Goal: Book appointment/travel/reservation

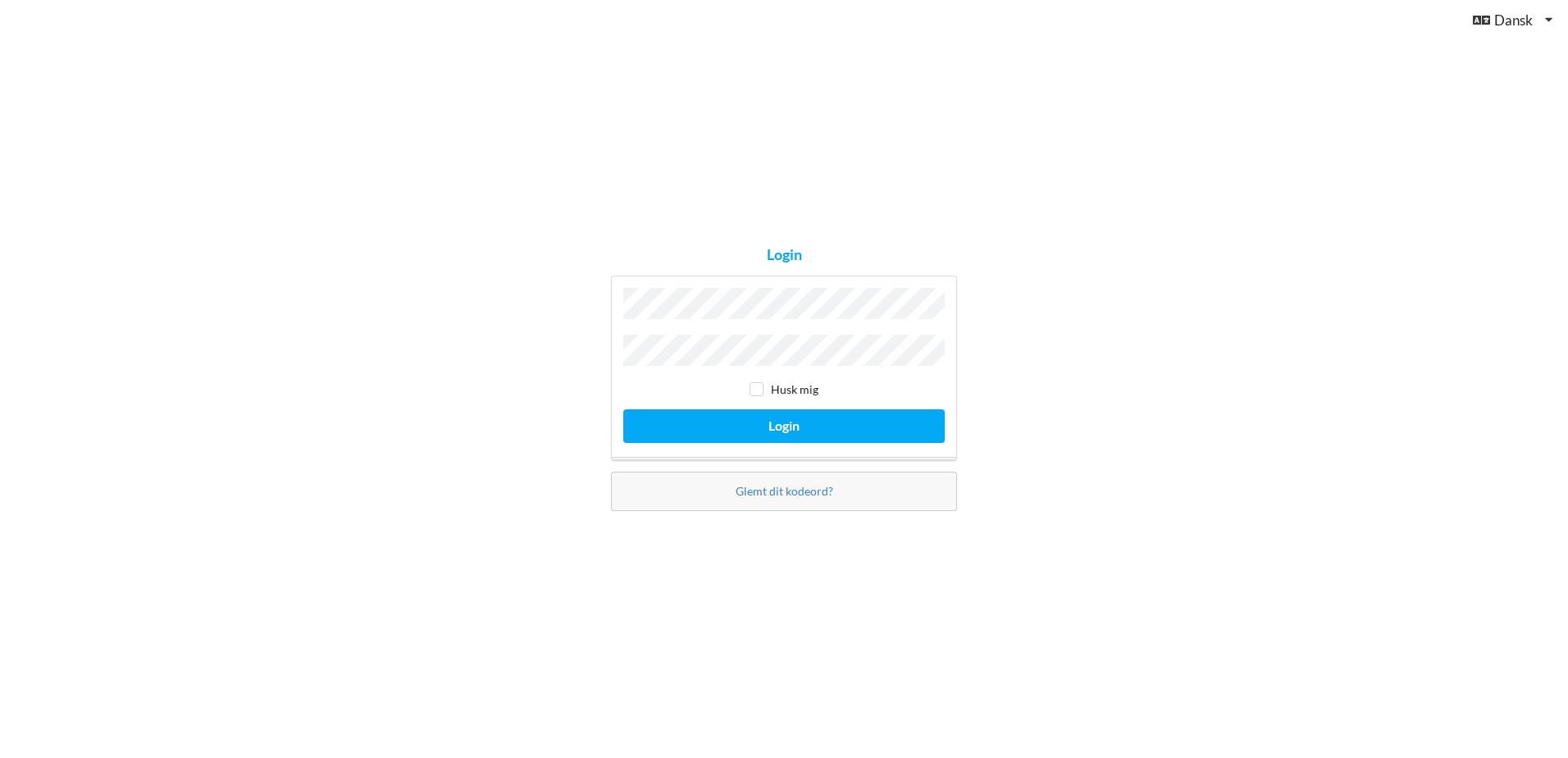
click at [623, 409] on button "Login" at bounding box center [784, 426] width 322 height 34
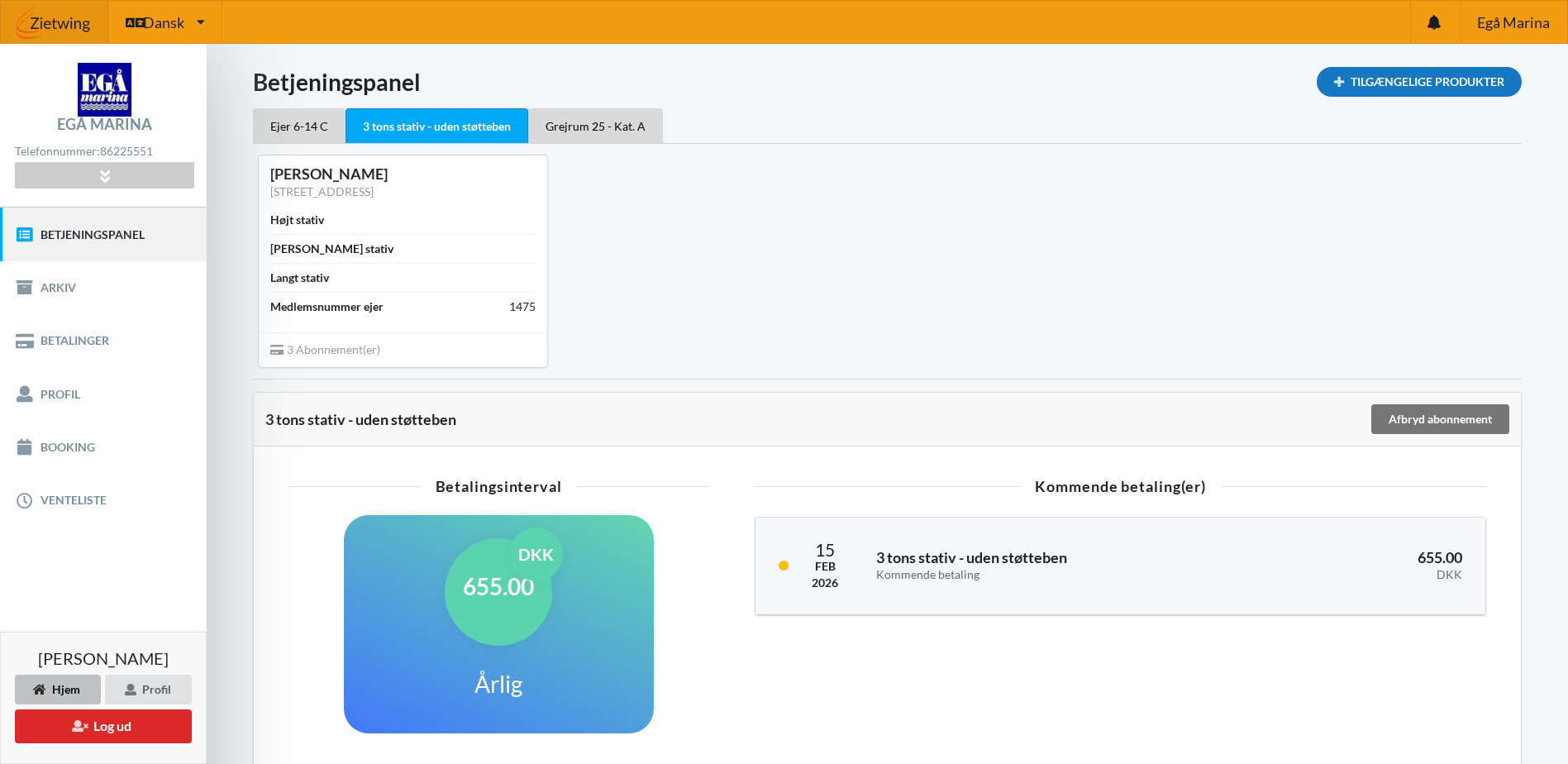
click at [1393, 72] on div "Tilgængelige Produkter" at bounding box center [1419, 82] width 205 height 30
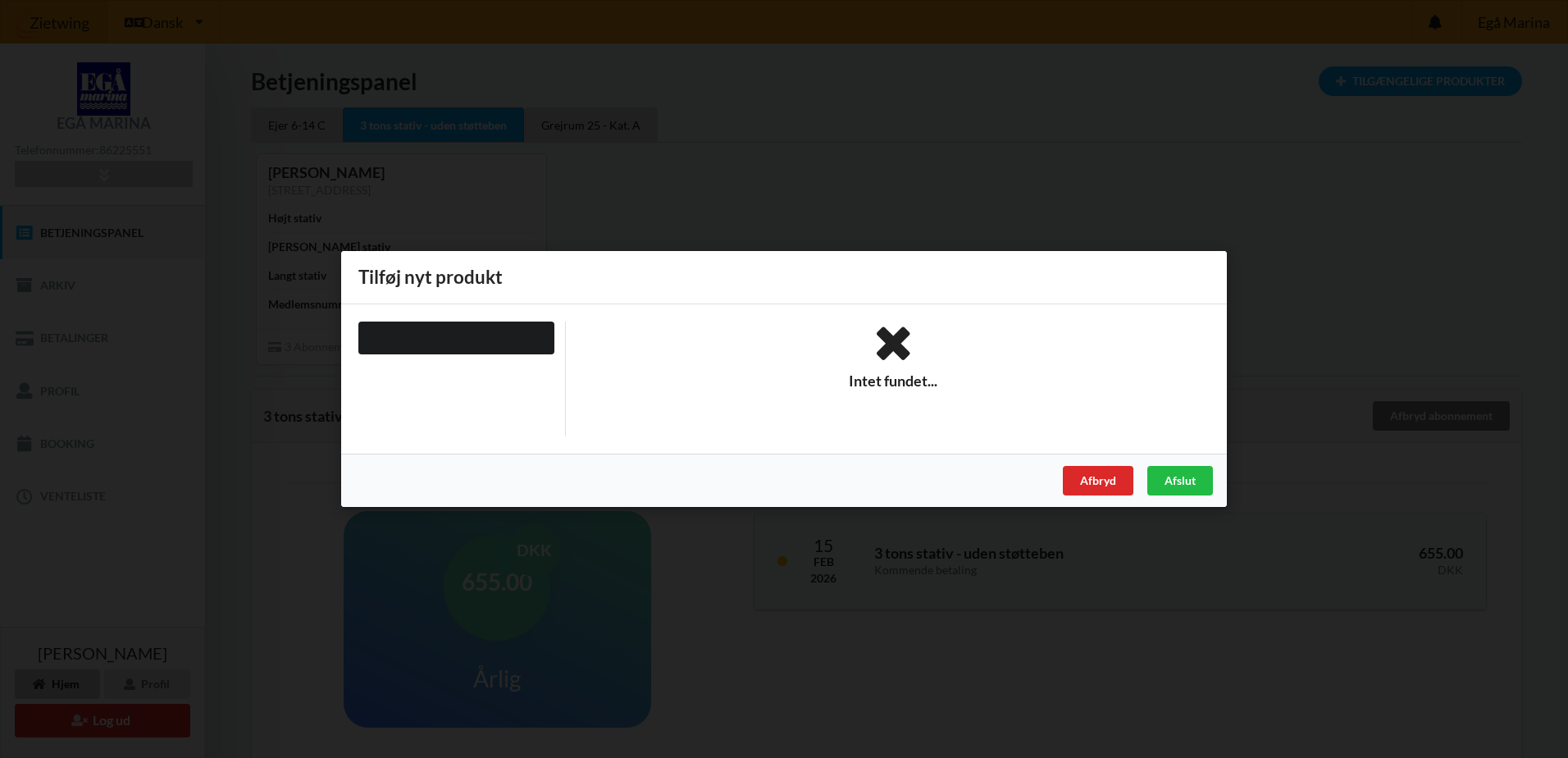
click at [512, 341] on div at bounding box center [457, 338] width 196 height 33
click at [1080, 486] on div "Afbryd" at bounding box center [1098, 481] width 71 height 30
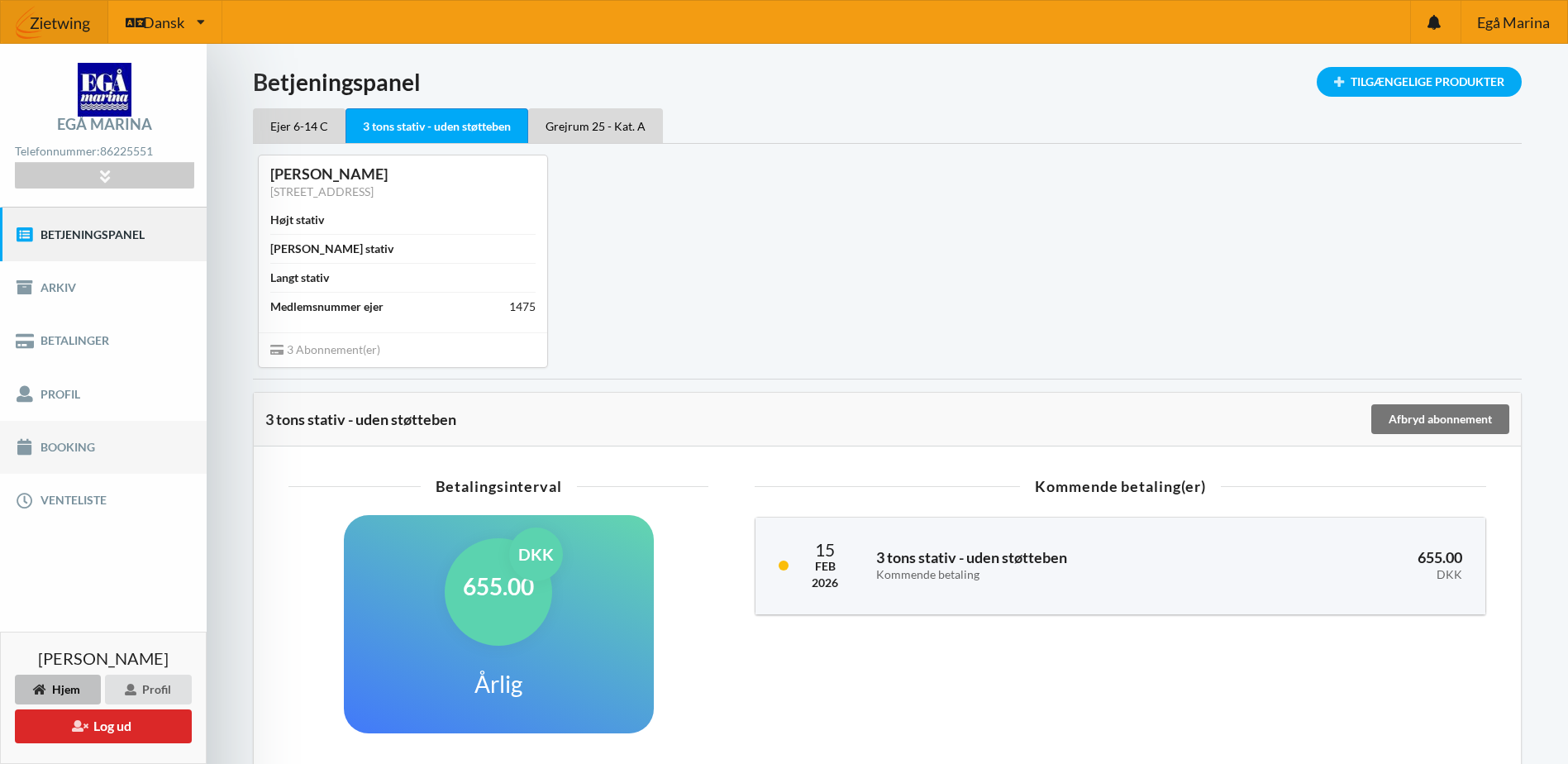
click at [122, 448] on link "Booking" at bounding box center [103, 447] width 207 height 53
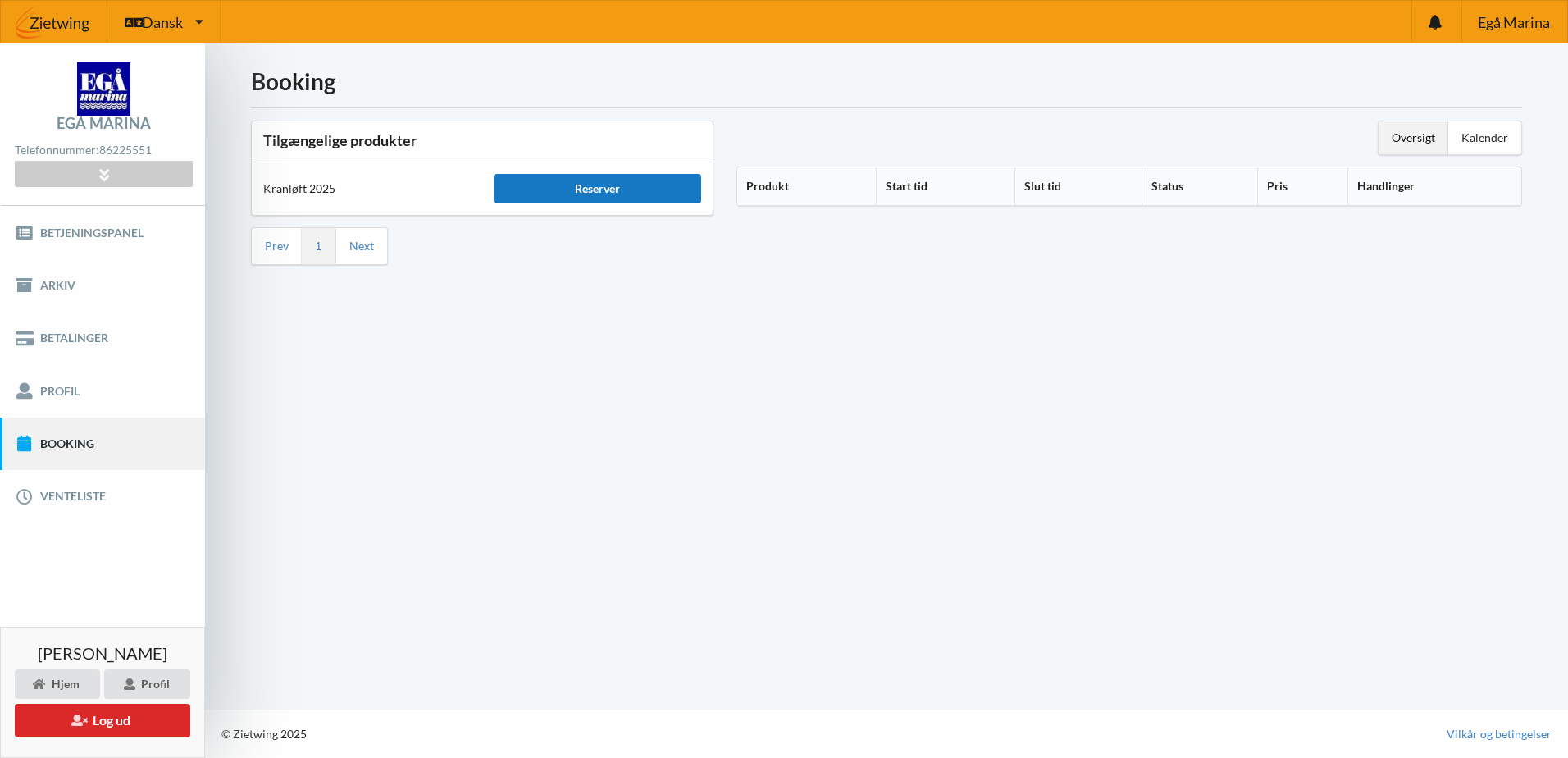
click at [617, 189] on div "Reserver" at bounding box center [598, 189] width 208 height 30
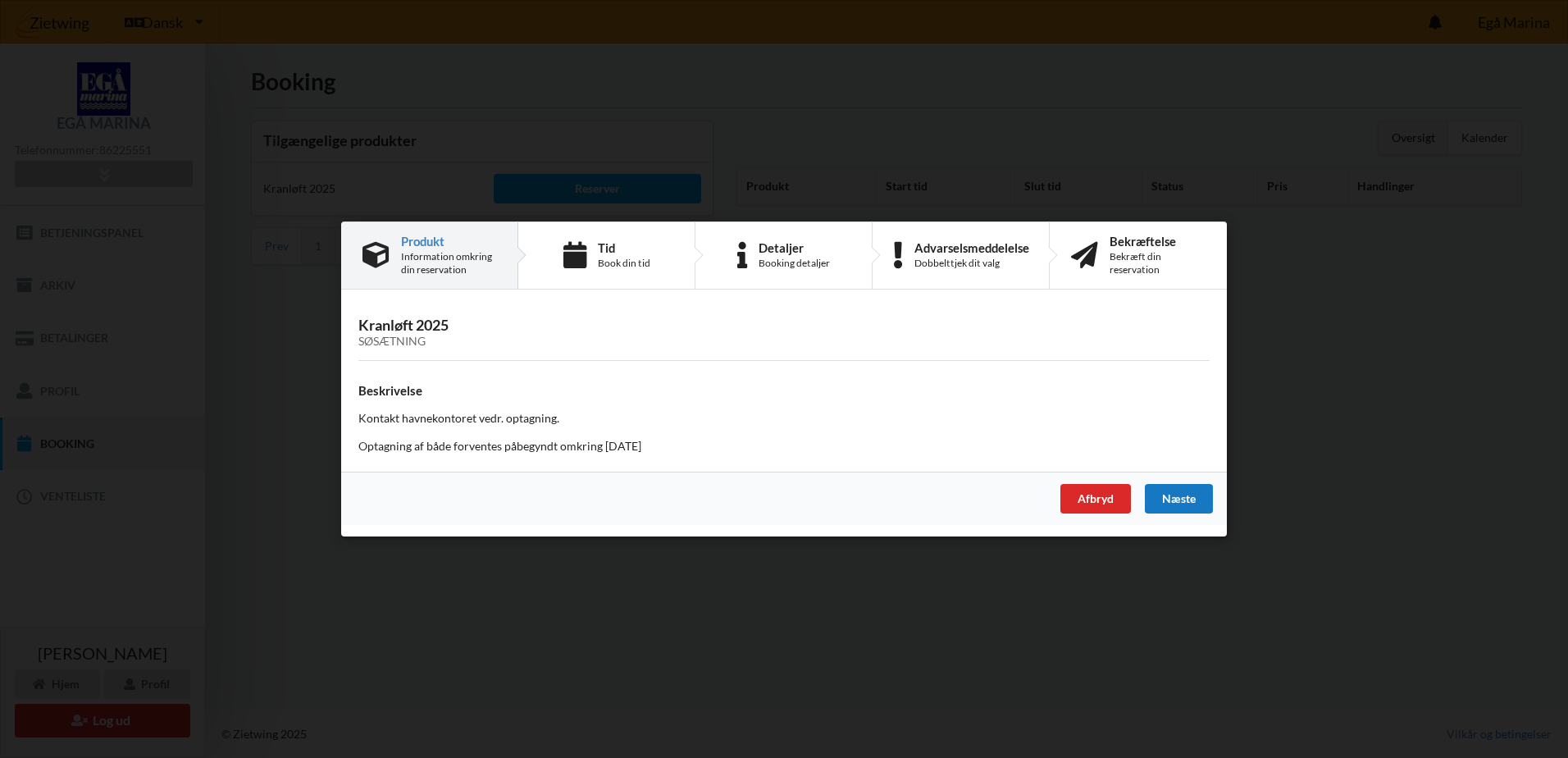
click at [1175, 501] on div "Næste" at bounding box center [1179, 499] width 68 height 30
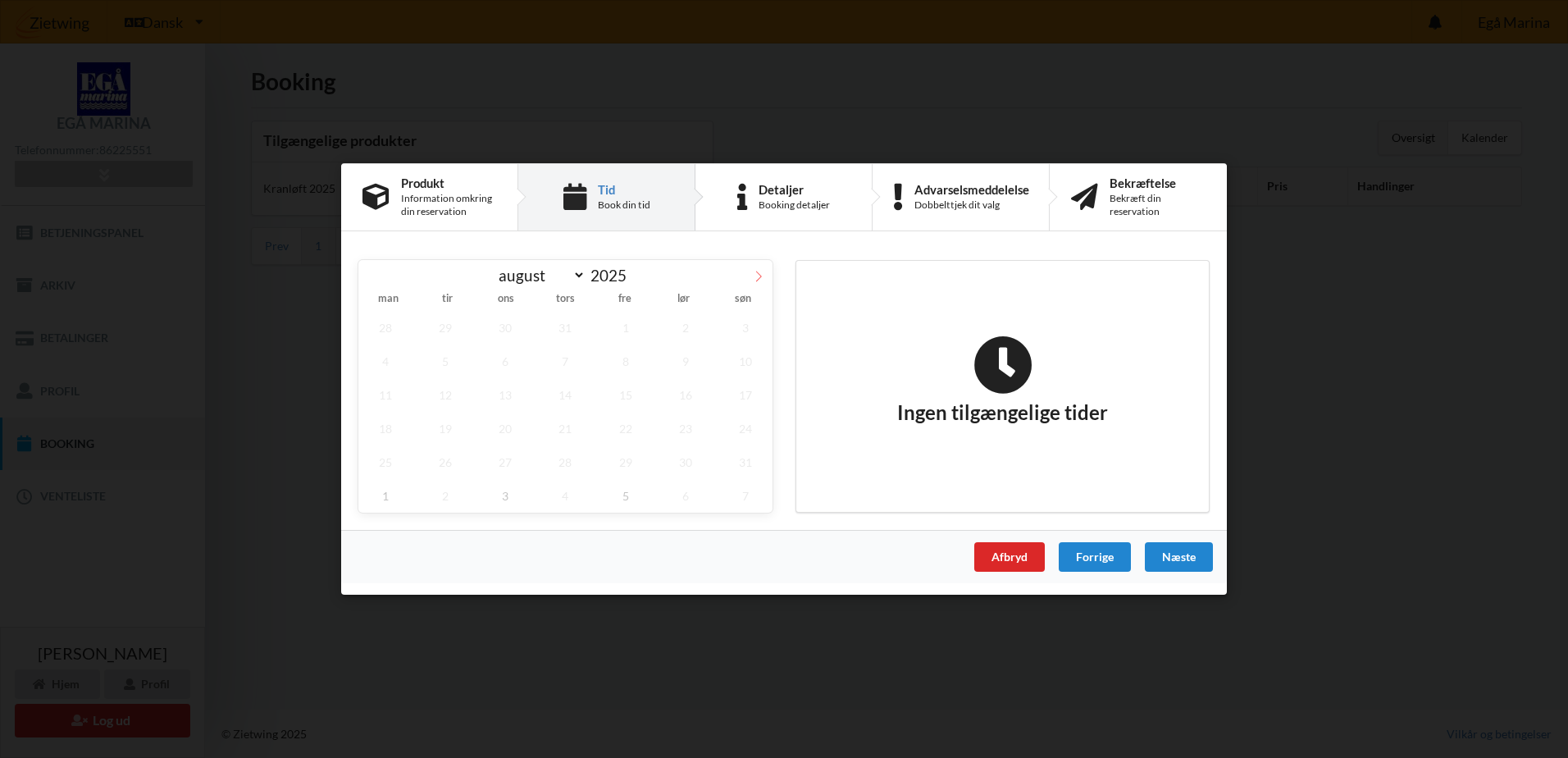
click at [765, 277] on span at bounding box center [758, 274] width 28 height 28
click at [375, 271] on icon at bounding box center [373, 276] width 12 height 12
select select "9"
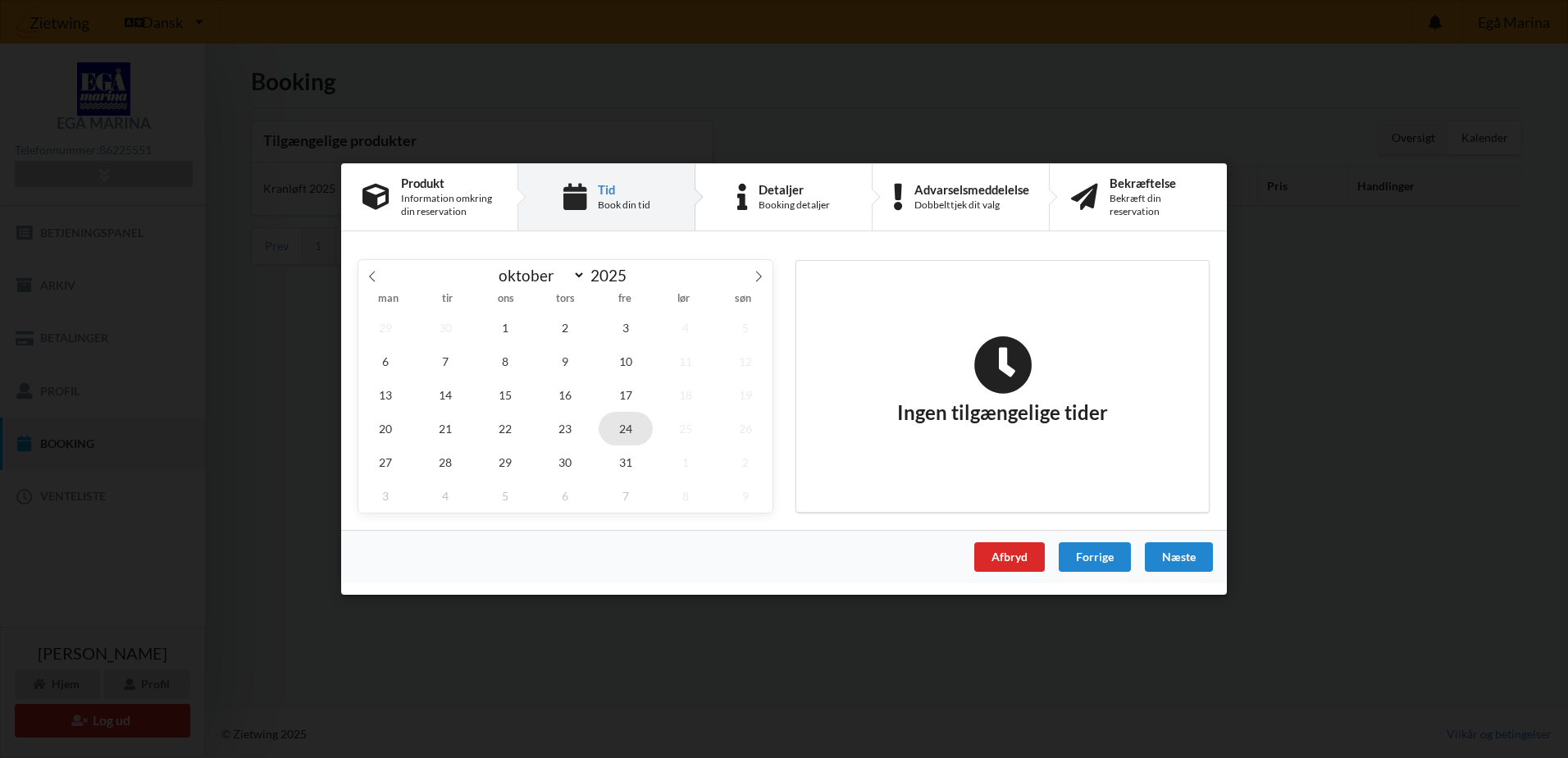
click at [631, 426] on span "24" at bounding box center [626, 428] width 54 height 34
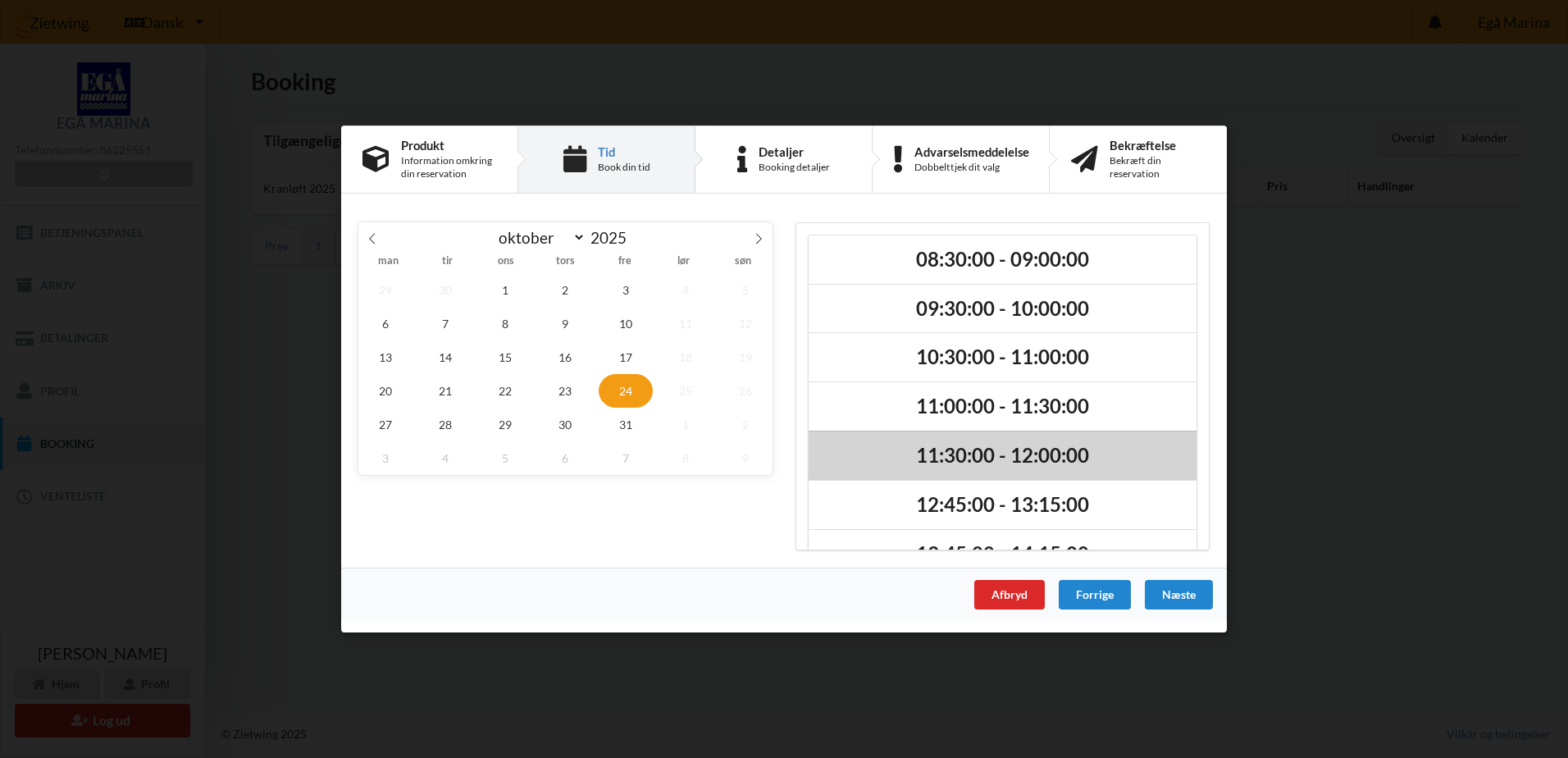
scroll to position [41, 0]
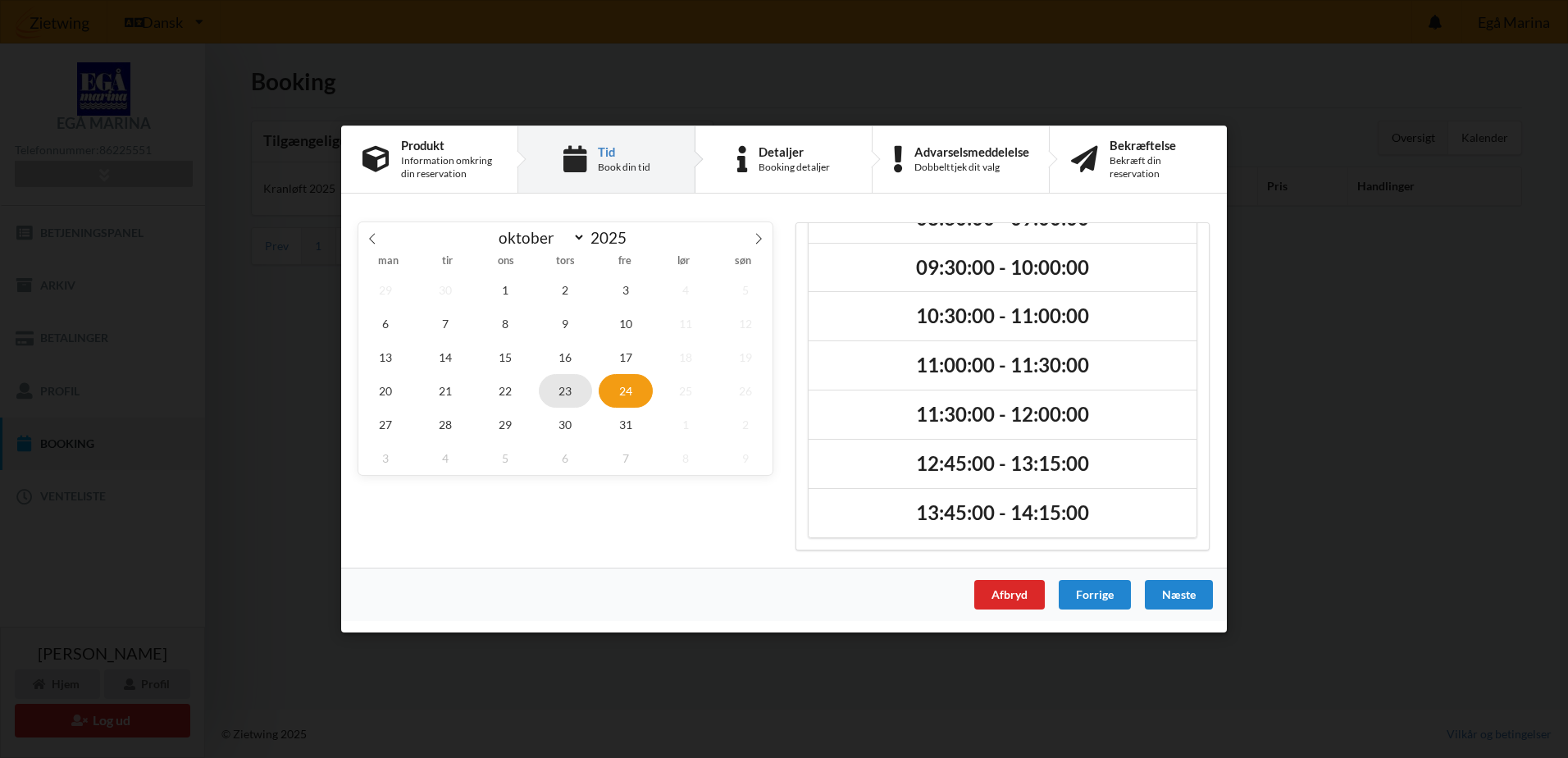
click at [566, 383] on span "23" at bounding box center [566, 391] width 54 height 34
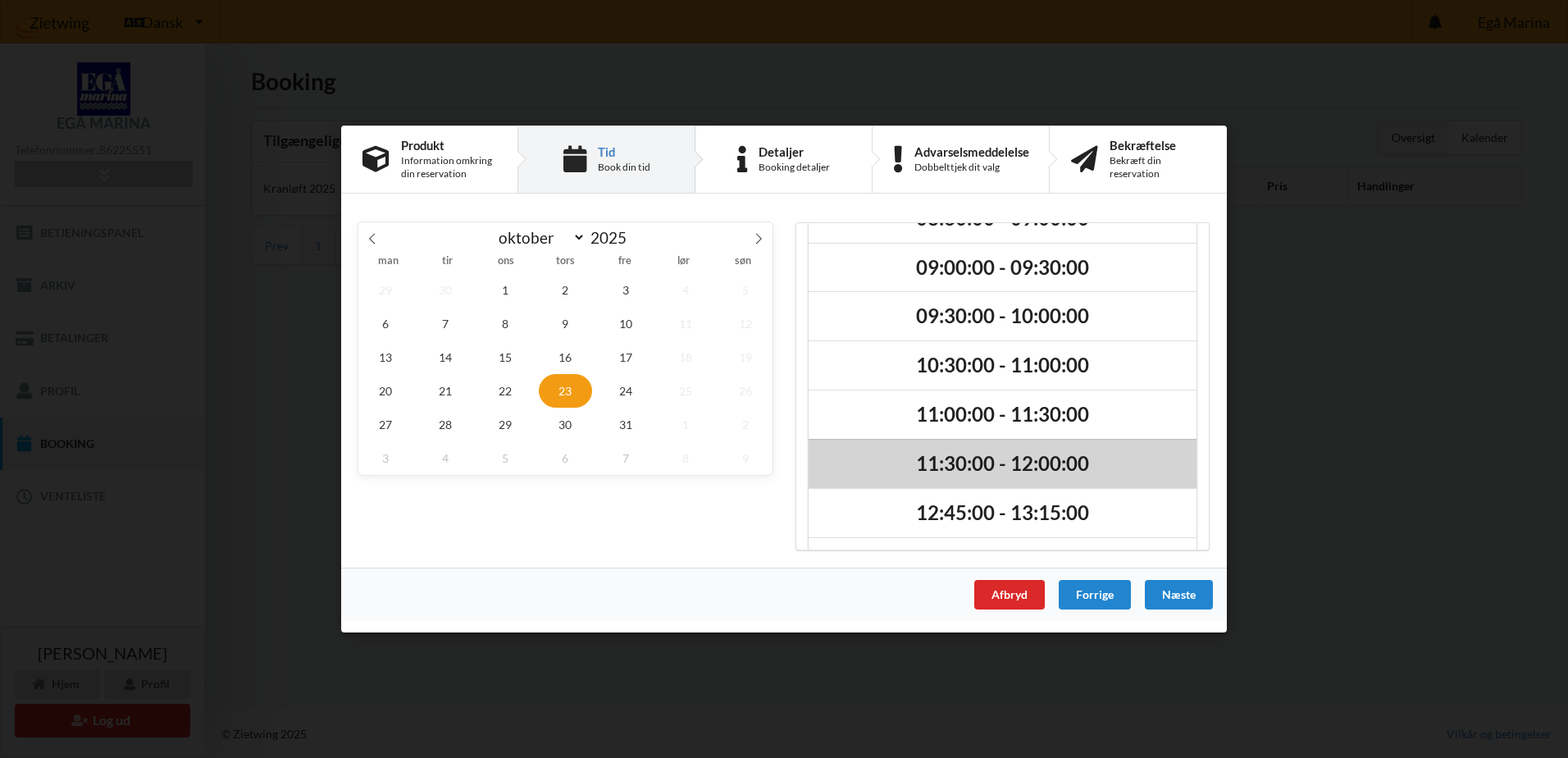
scroll to position [238, 0]
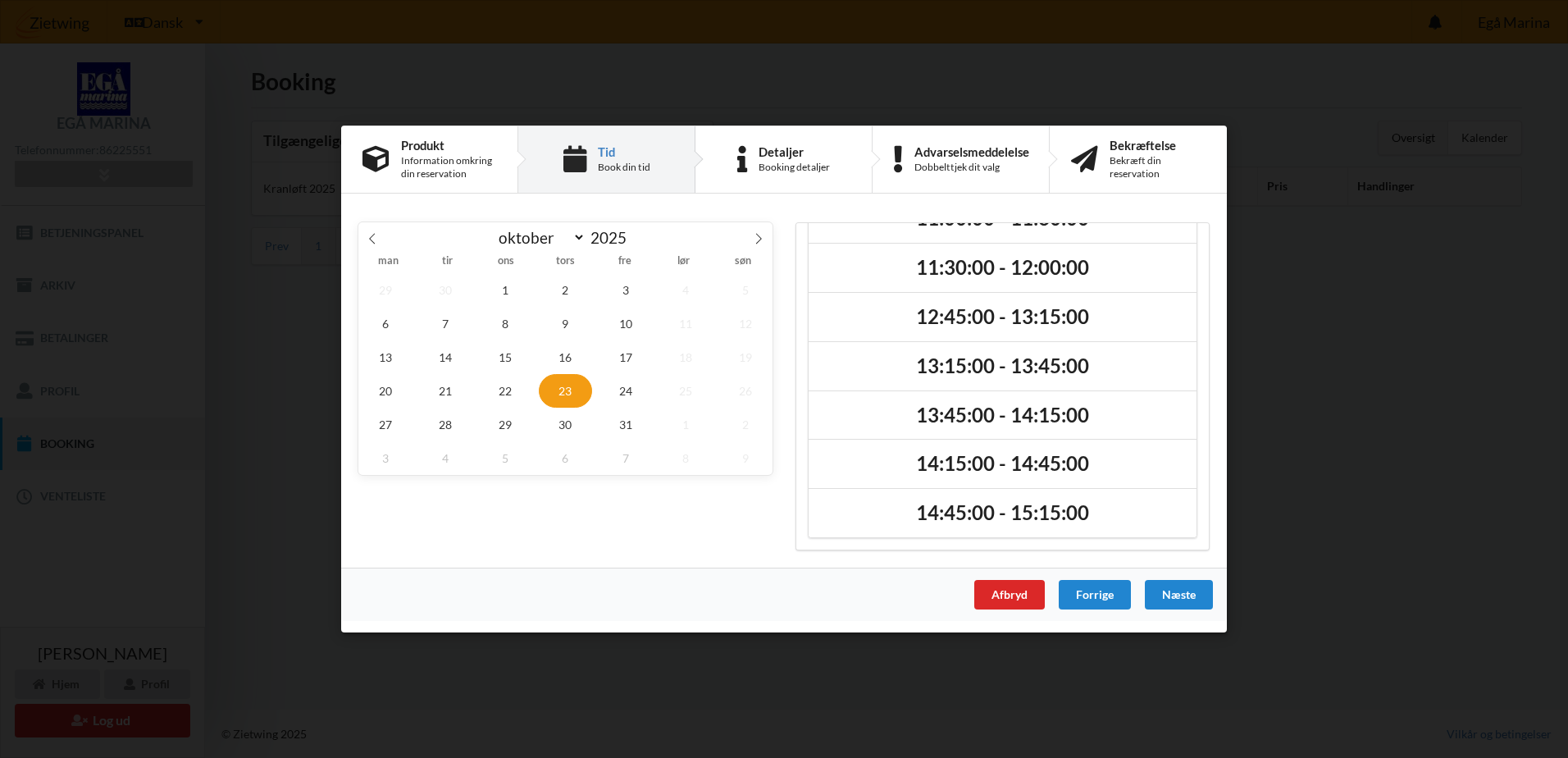
click at [119, 566] on div "Handelsbetingelser Ved at benytte dig af Virksomhedens juridiske navn services …" at bounding box center [784, 379] width 1568 height 758
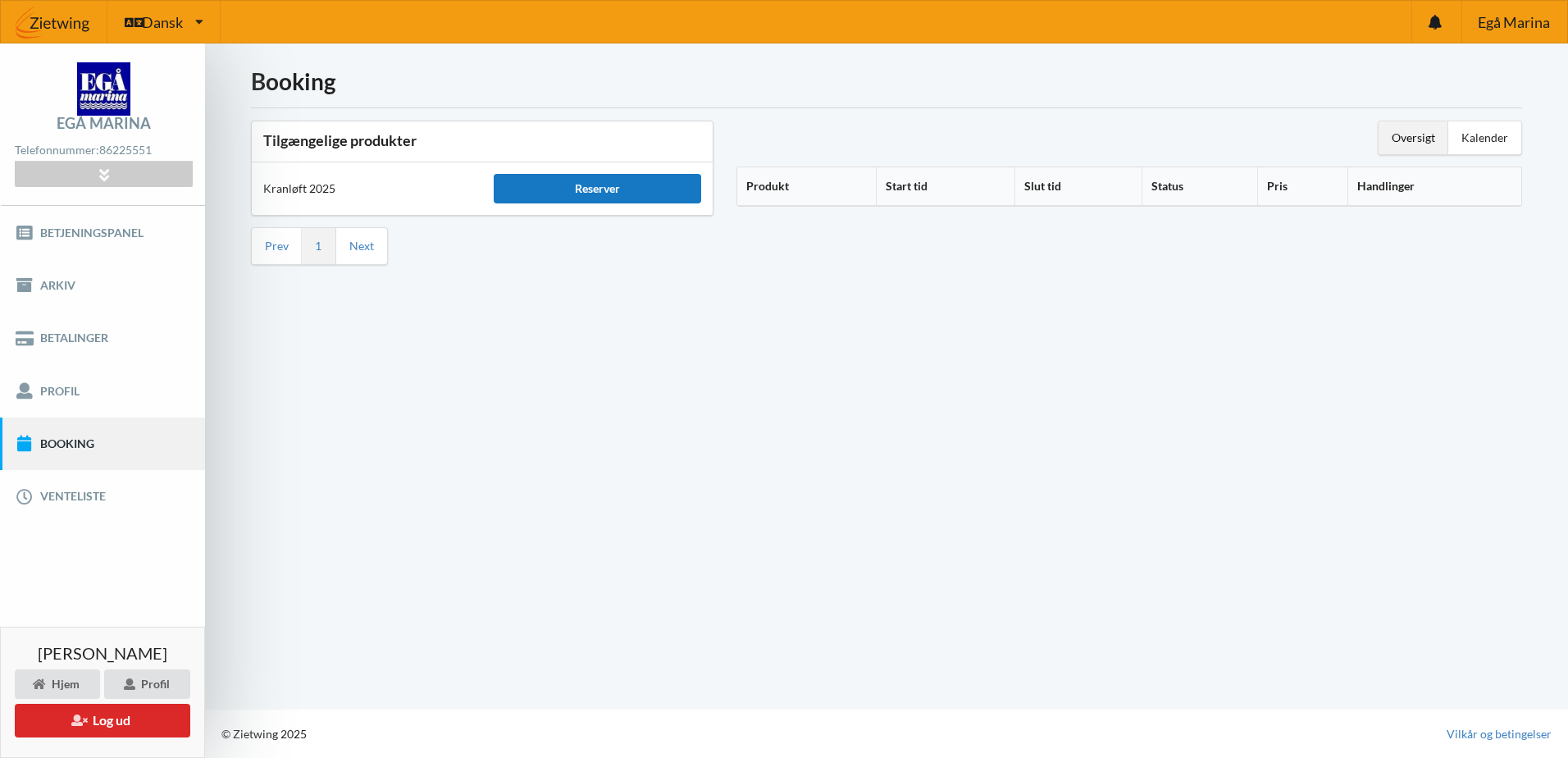
click at [597, 196] on div "Reserver" at bounding box center [598, 189] width 208 height 30
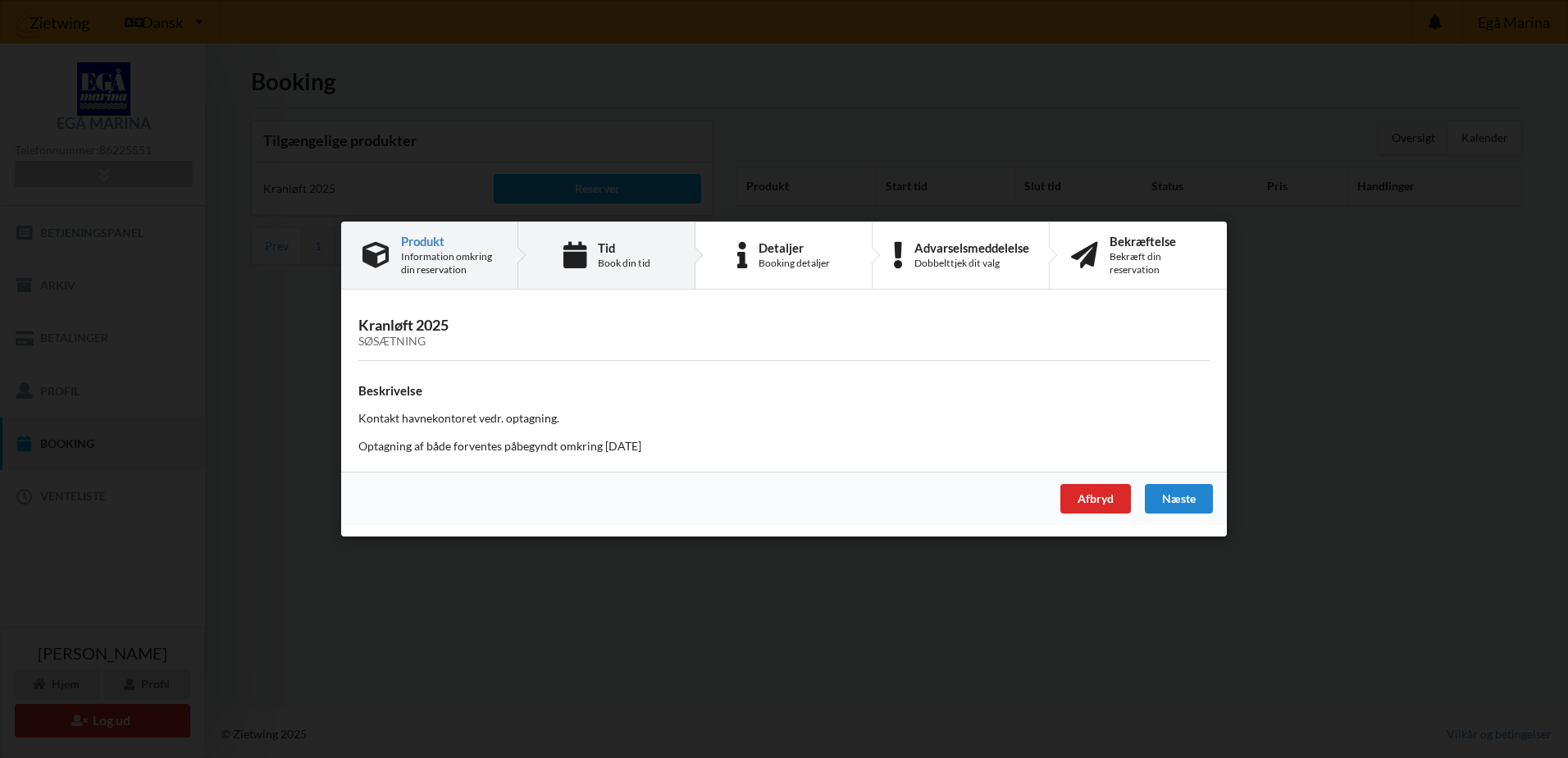
click at [651, 262] on div "Tid Book din tid" at bounding box center [607, 256] width 177 height 67
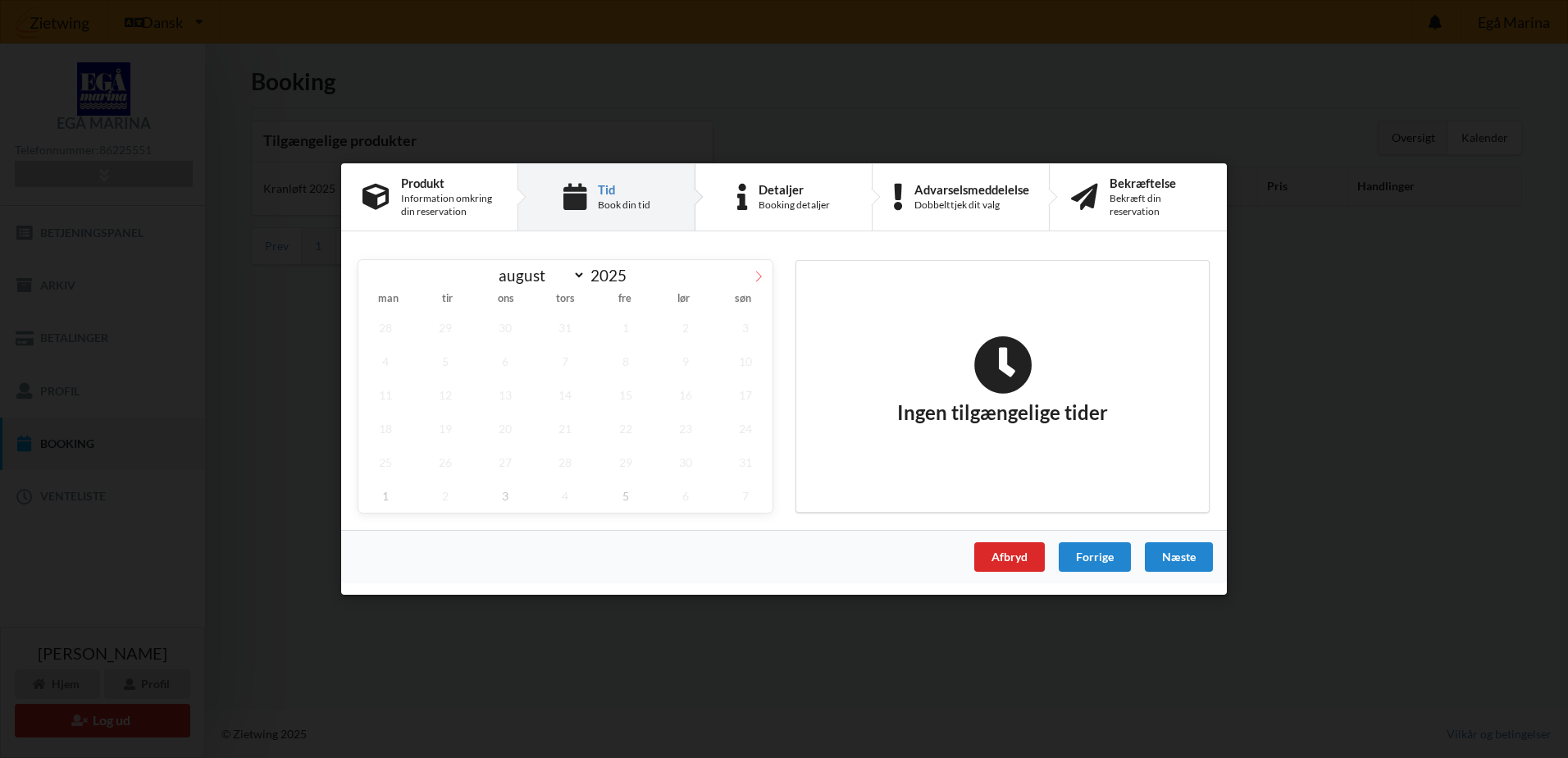
click at [762, 271] on icon at bounding box center [758, 276] width 12 height 12
click at [761, 271] on icon at bounding box center [758, 276] width 12 height 12
click at [763, 276] on icon at bounding box center [758, 276] width 12 height 12
click at [631, 364] on span "7" at bounding box center [626, 361] width 54 height 34
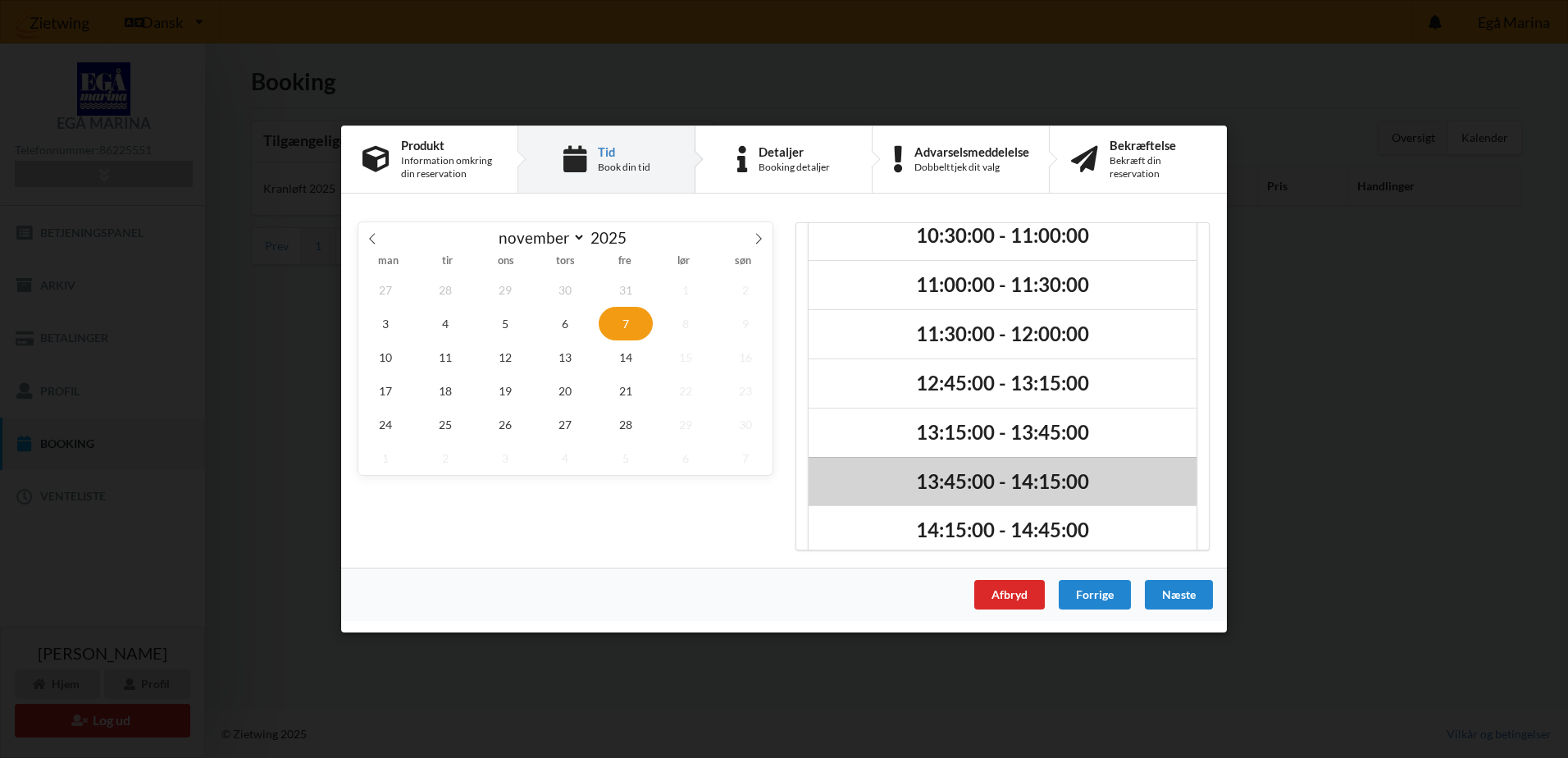
scroll to position [188, 0]
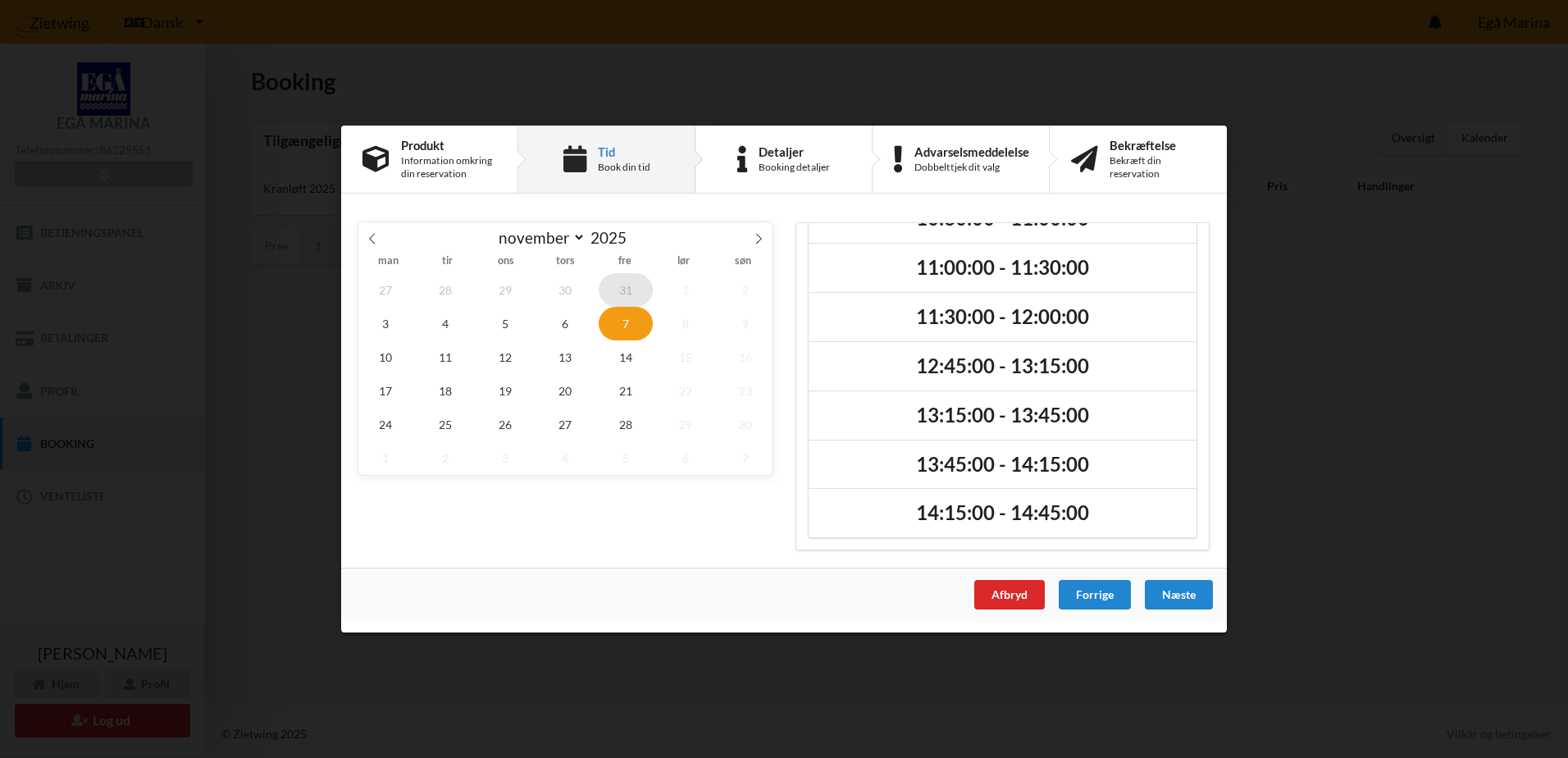
click at [624, 294] on span "31" at bounding box center [626, 290] width 54 height 34
select select "9"
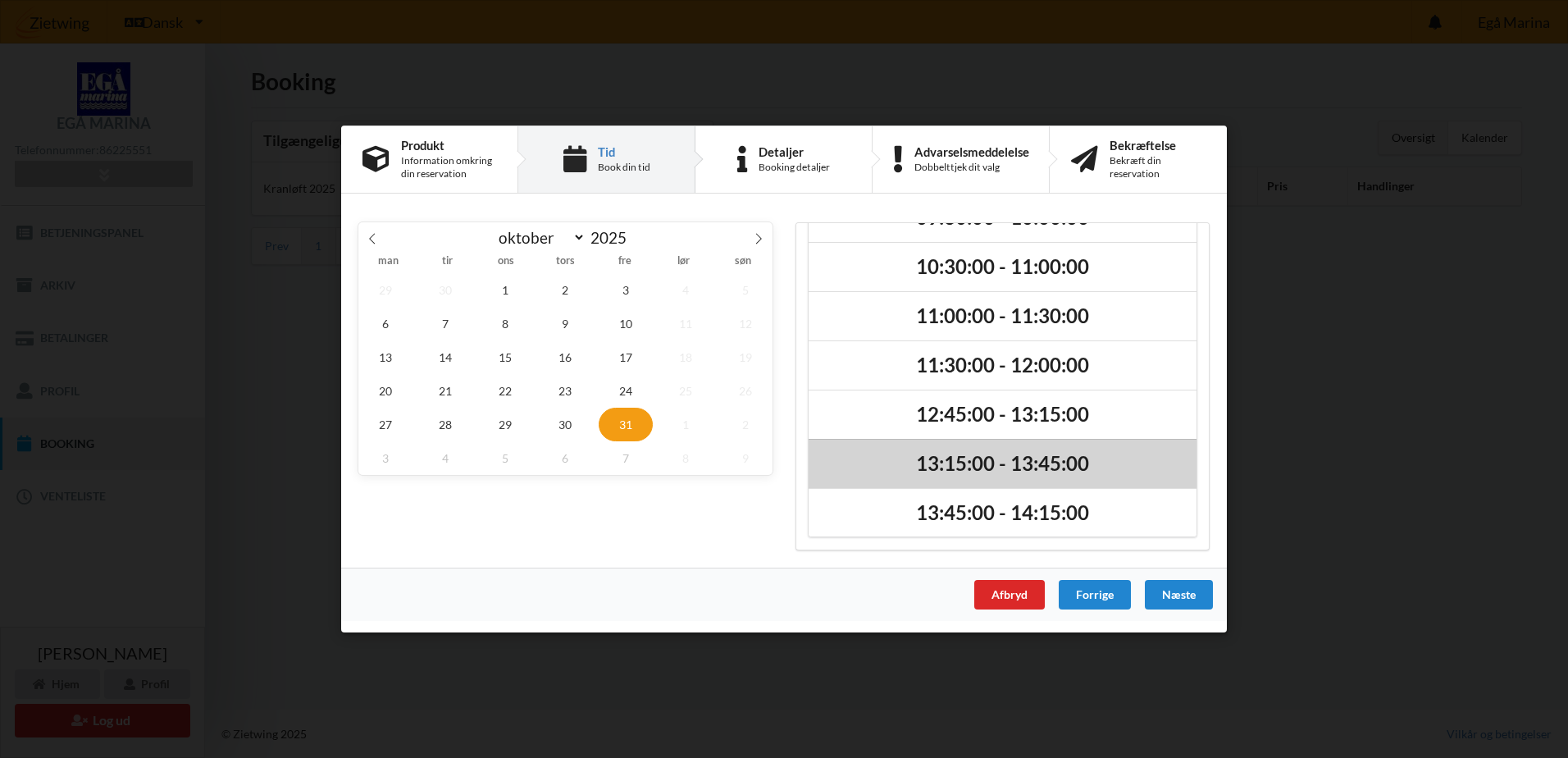
scroll to position [139, 0]
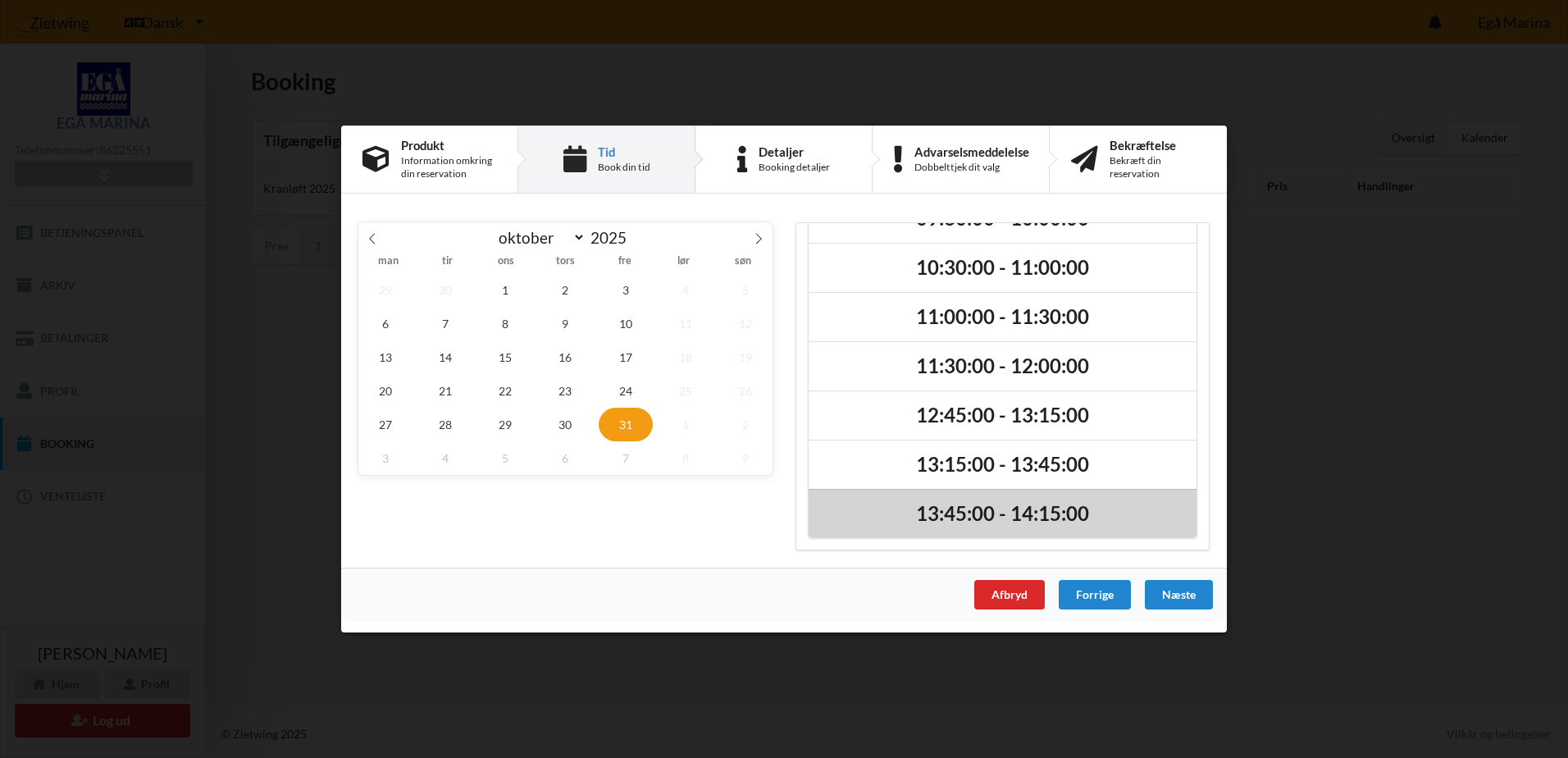
click at [1080, 510] on h2 "13:45:00 - 14:15:00" at bounding box center [1002, 514] width 365 height 26
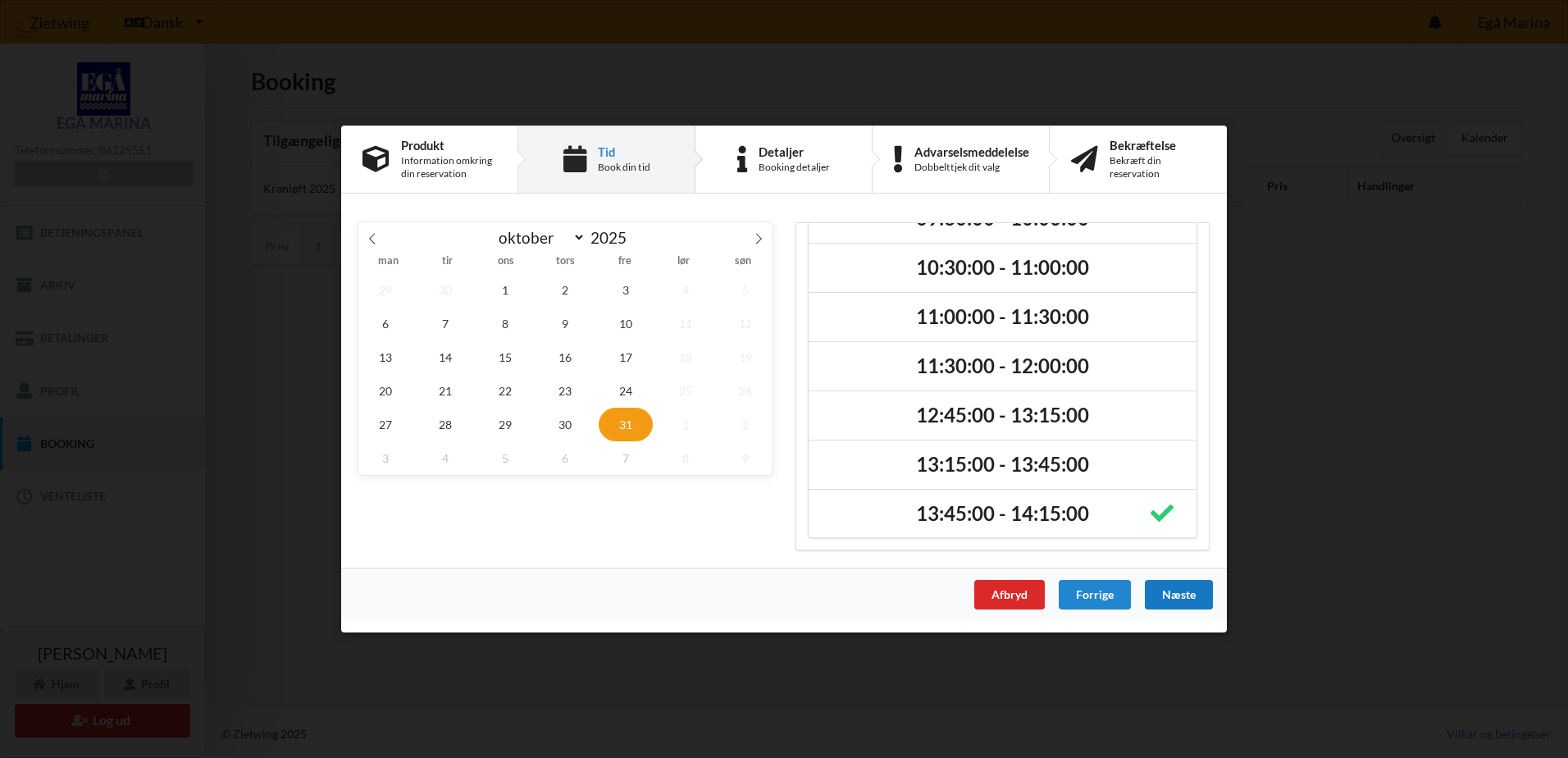
click at [1197, 602] on div "Næste" at bounding box center [1179, 595] width 68 height 30
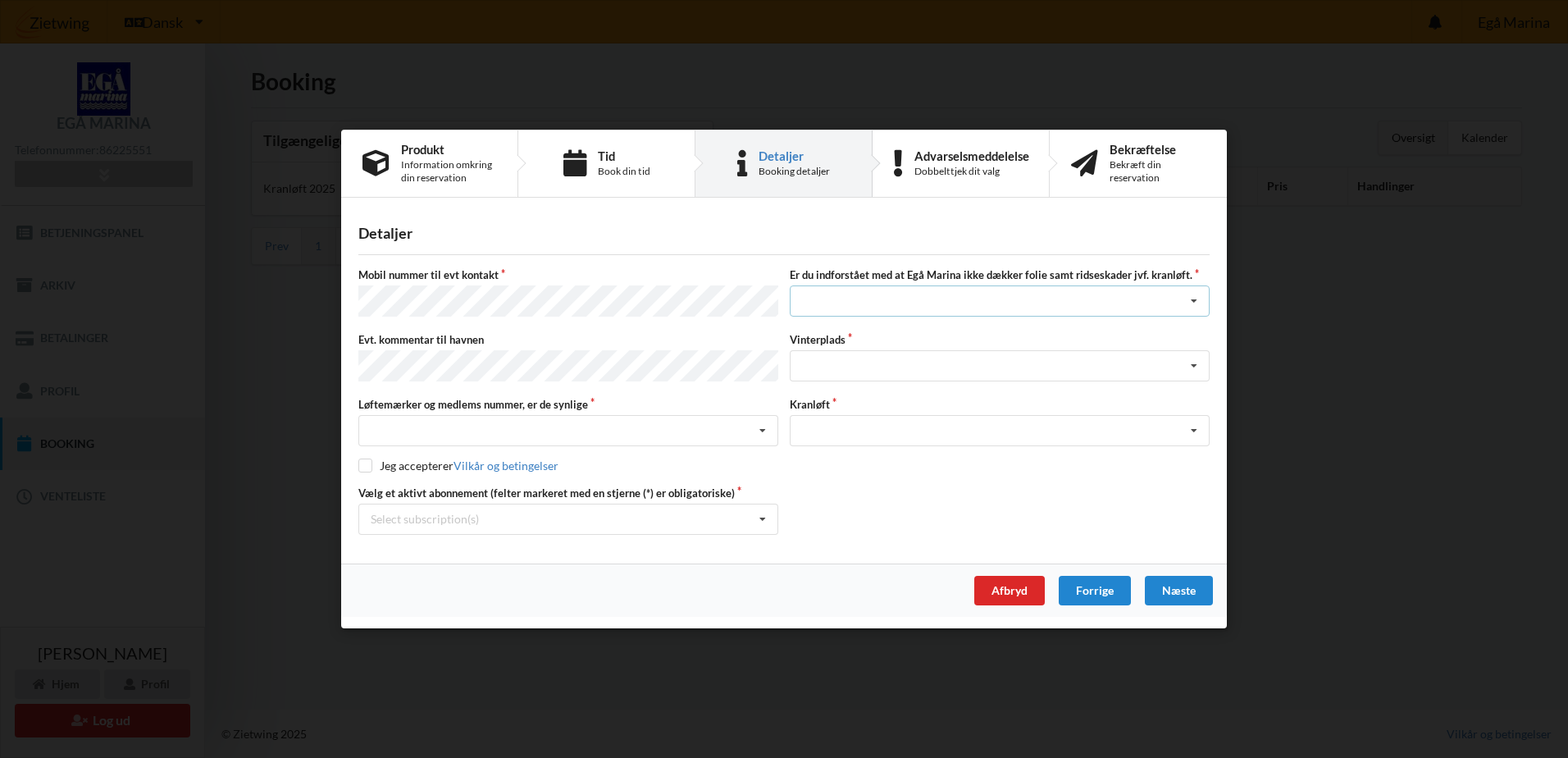
click at [891, 317] on div "Jeg har tæpper med og tager selv ansvaret for eventuelle folie samt ridseskader…" at bounding box center [999, 302] width 420 height 31
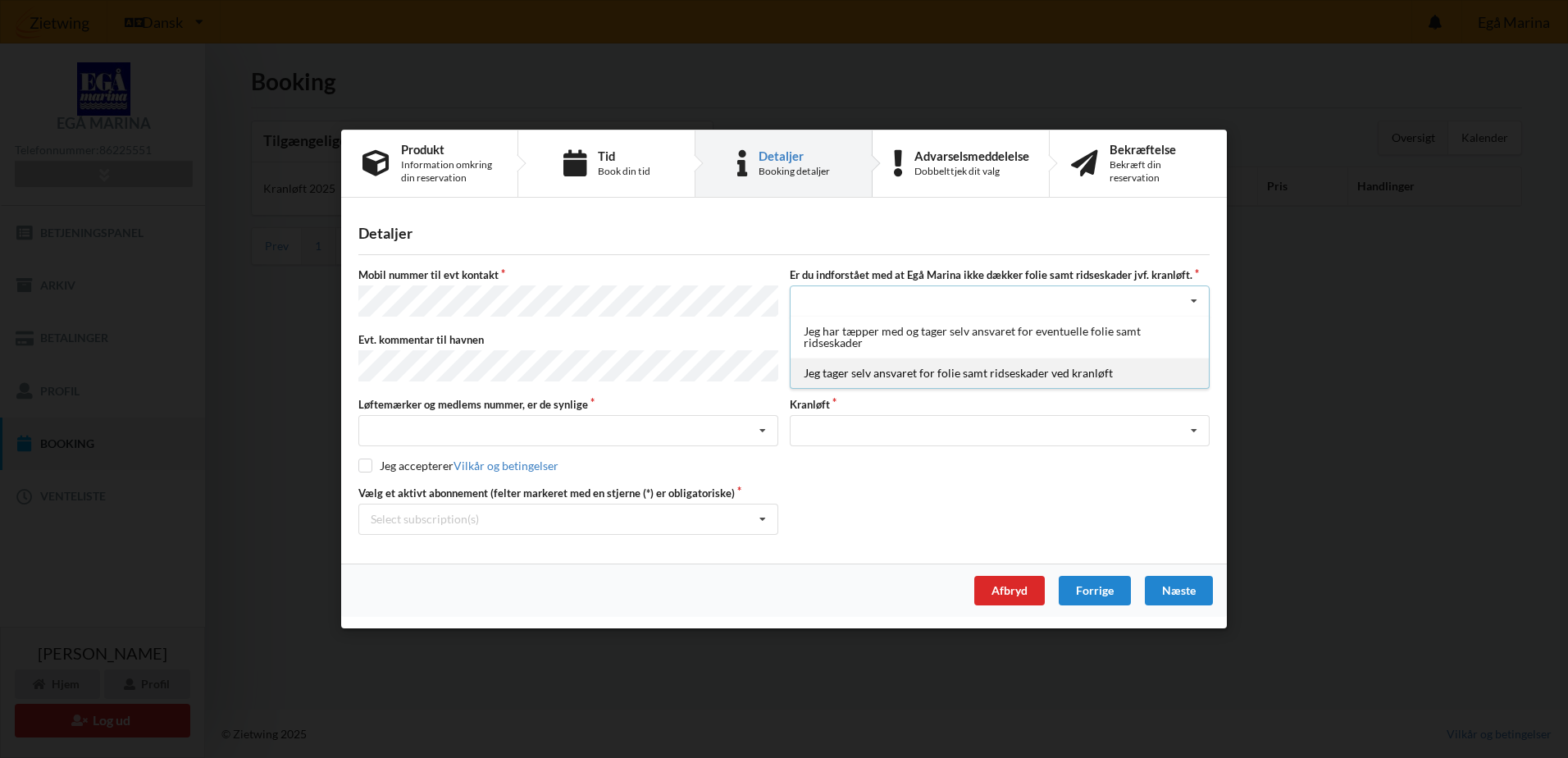
click at [914, 384] on div "Jeg tager selv ansvaret for folie samt ridseskader ved kranløft" at bounding box center [999, 374] width 418 height 31
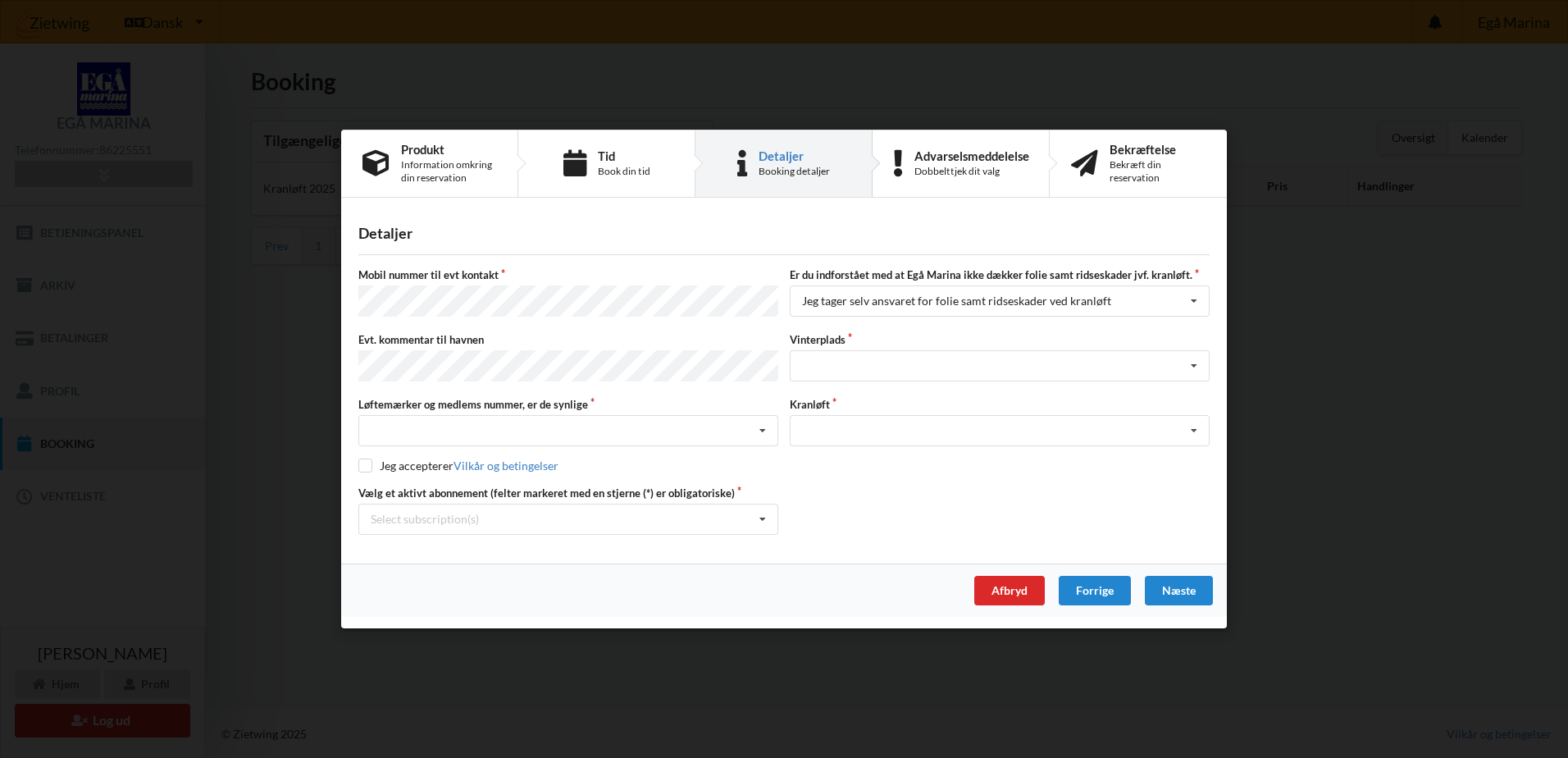
click at [880, 345] on label "Vinterplads" at bounding box center [999, 340] width 420 height 15
click at [868, 362] on div "Landplads nr. 1 Landplads nr. 2 Landplads nr.3 Landplads nr. 4 Landplads nr. 5 …" at bounding box center [999, 366] width 420 height 31
click at [1209, 334] on label "Vinterplads" at bounding box center [999, 340] width 420 height 15
click at [634, 440] on div "Nej, jeg kontakter havnekontoret inden løftet Ja, mine mærker er synlige og int…" at bounding box center [568, 431] width 420 height 31
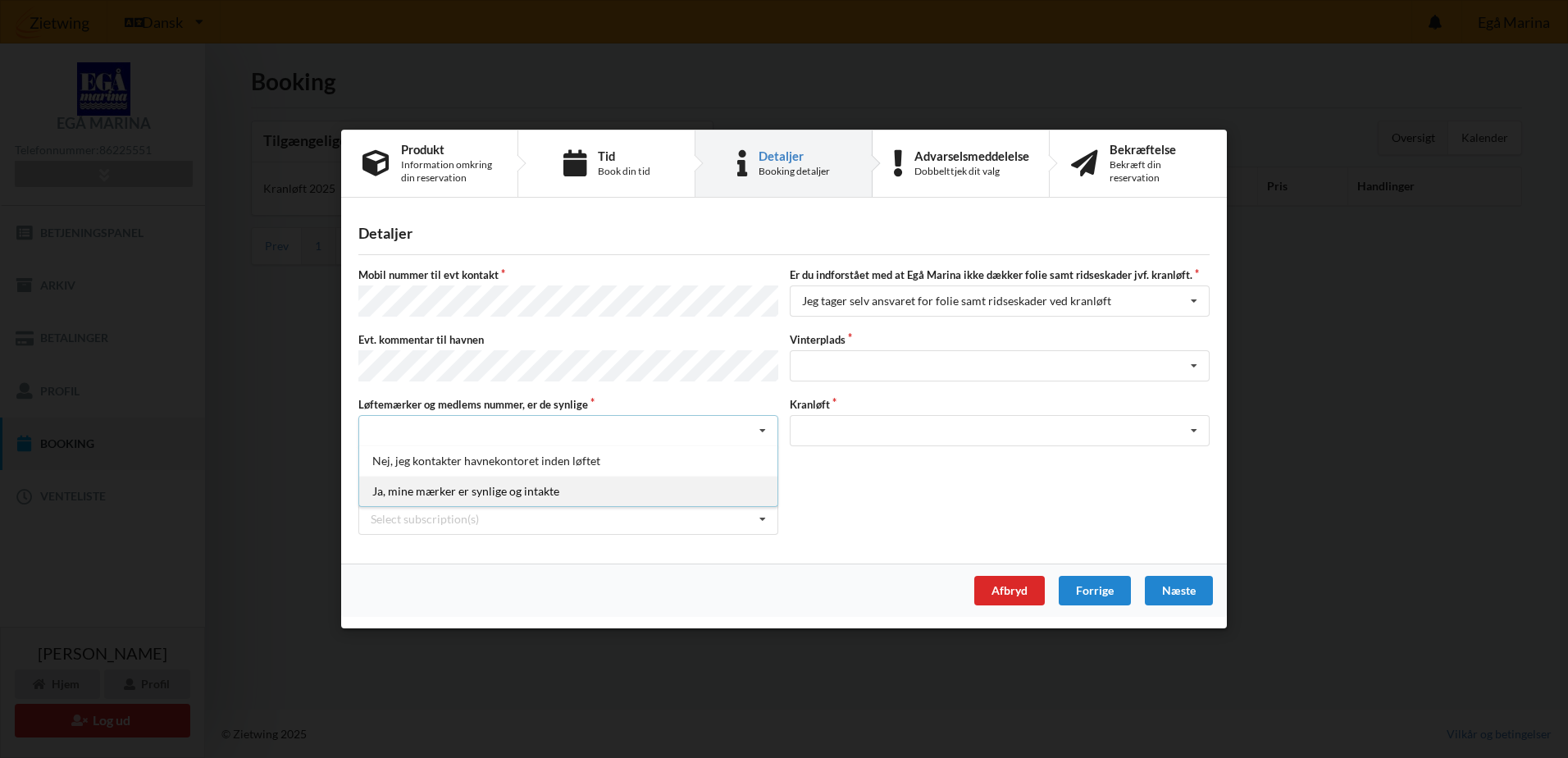
click at [517, 489] on div "Ja, mine mærker er synlige og intakte" at bounding box center [568, 491] width 418 height 31
click at [896, 423] on div "Optagning" at bounding box center [999, 431] width 420 height 31
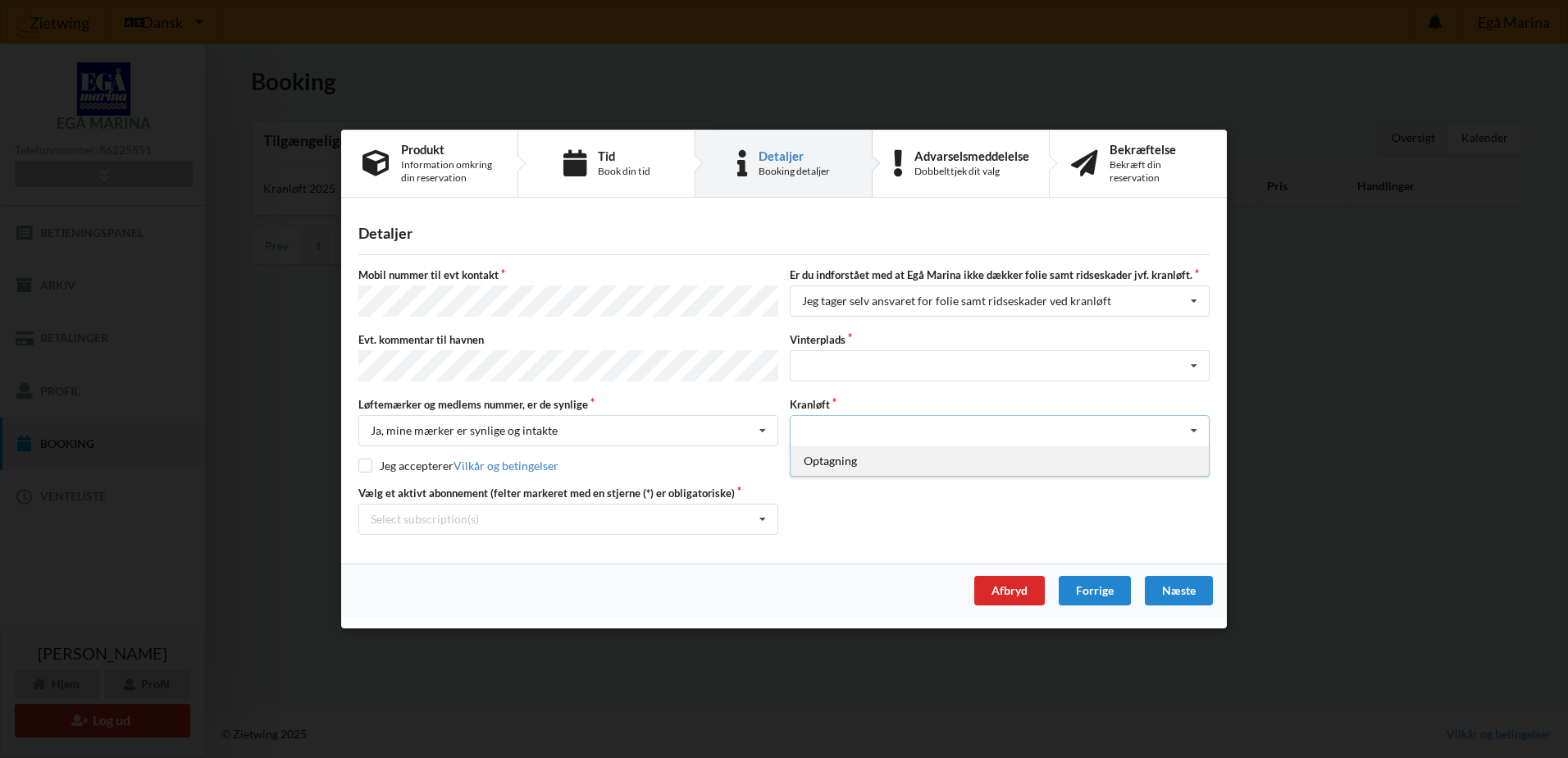
click at [889, 471] on div "Optagning" at bounding box center [999, 460] width 418 height 31
click at [933, 374] on div "Landplads nr. 1 Landplads nr. 2 Landplads nr.3 Landplads nr. 4 Landplads nr. 5 …" at bounding box center [999, 366] width 420 height 31
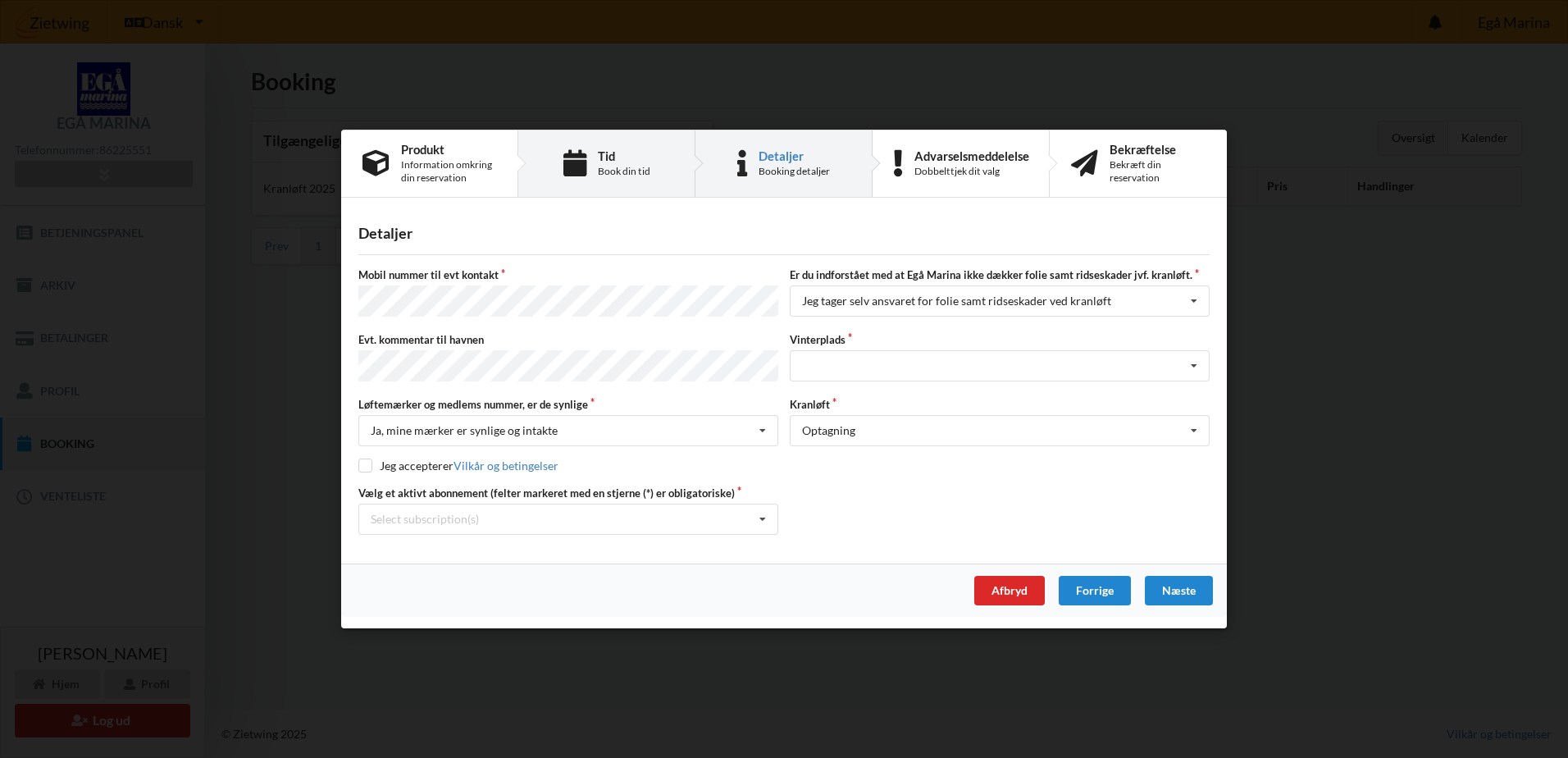
click at [613, 178] on div "Book din tid" at bounding box center [624, 172] width 53 height 13
select select "9"
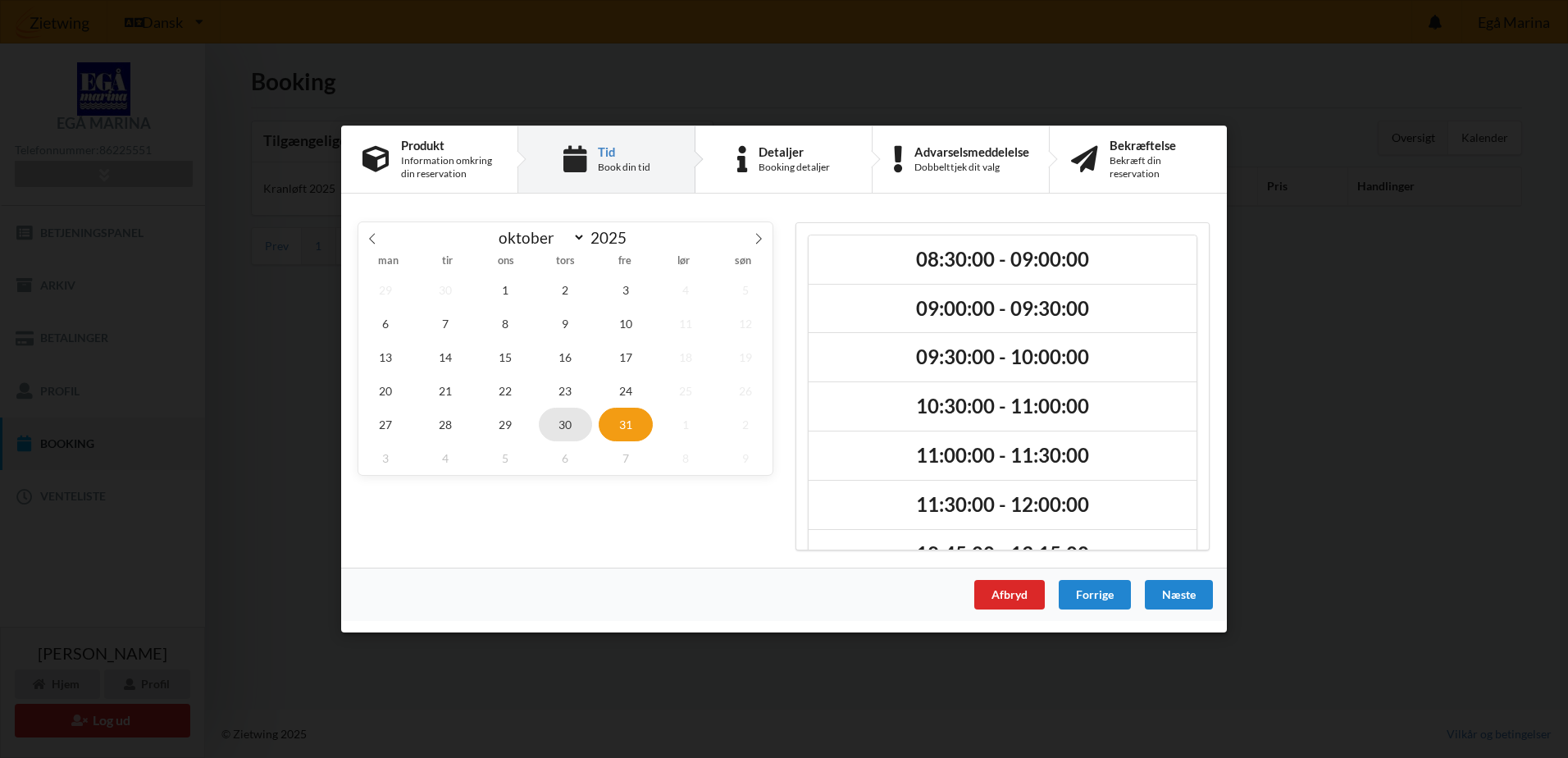
click at [561, 424] on span "30" at bounding box center [566, 424] width 54 height 34
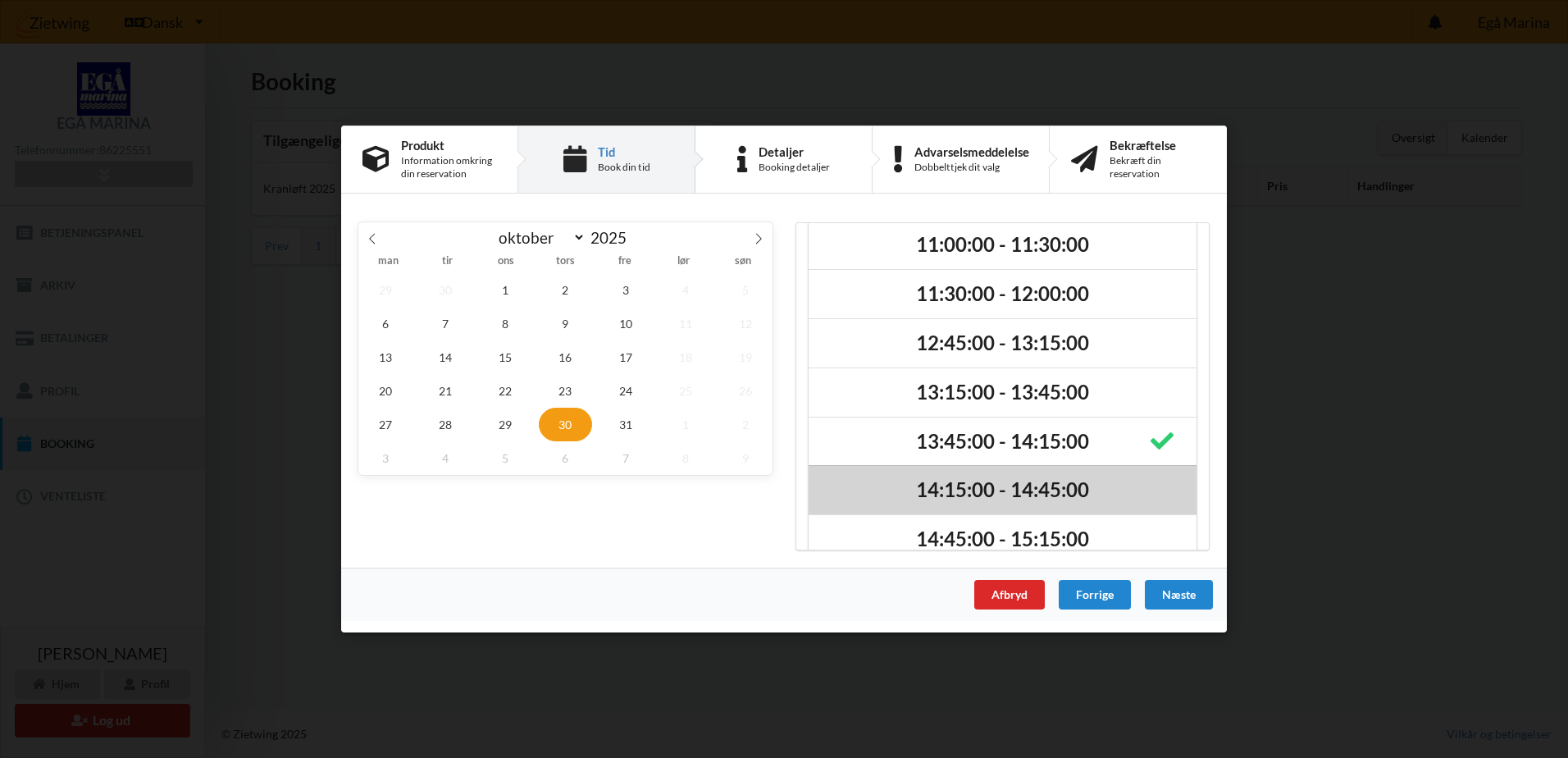
scroll to position [238, 0]
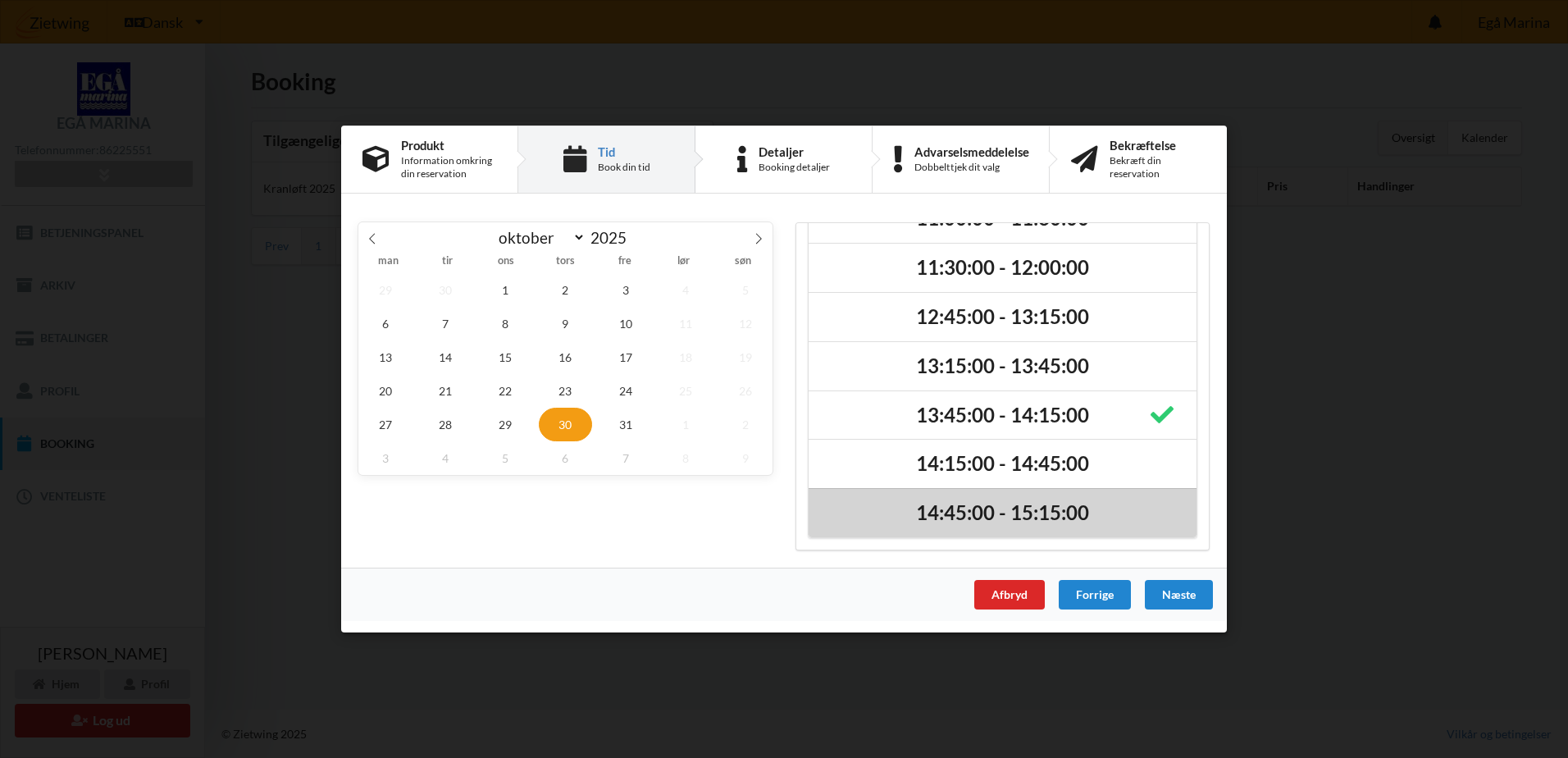
click at [1069, 506] on h2 "14:45:00 - 15:15:00" at bounding box center [1002, 513] width 365 height 26
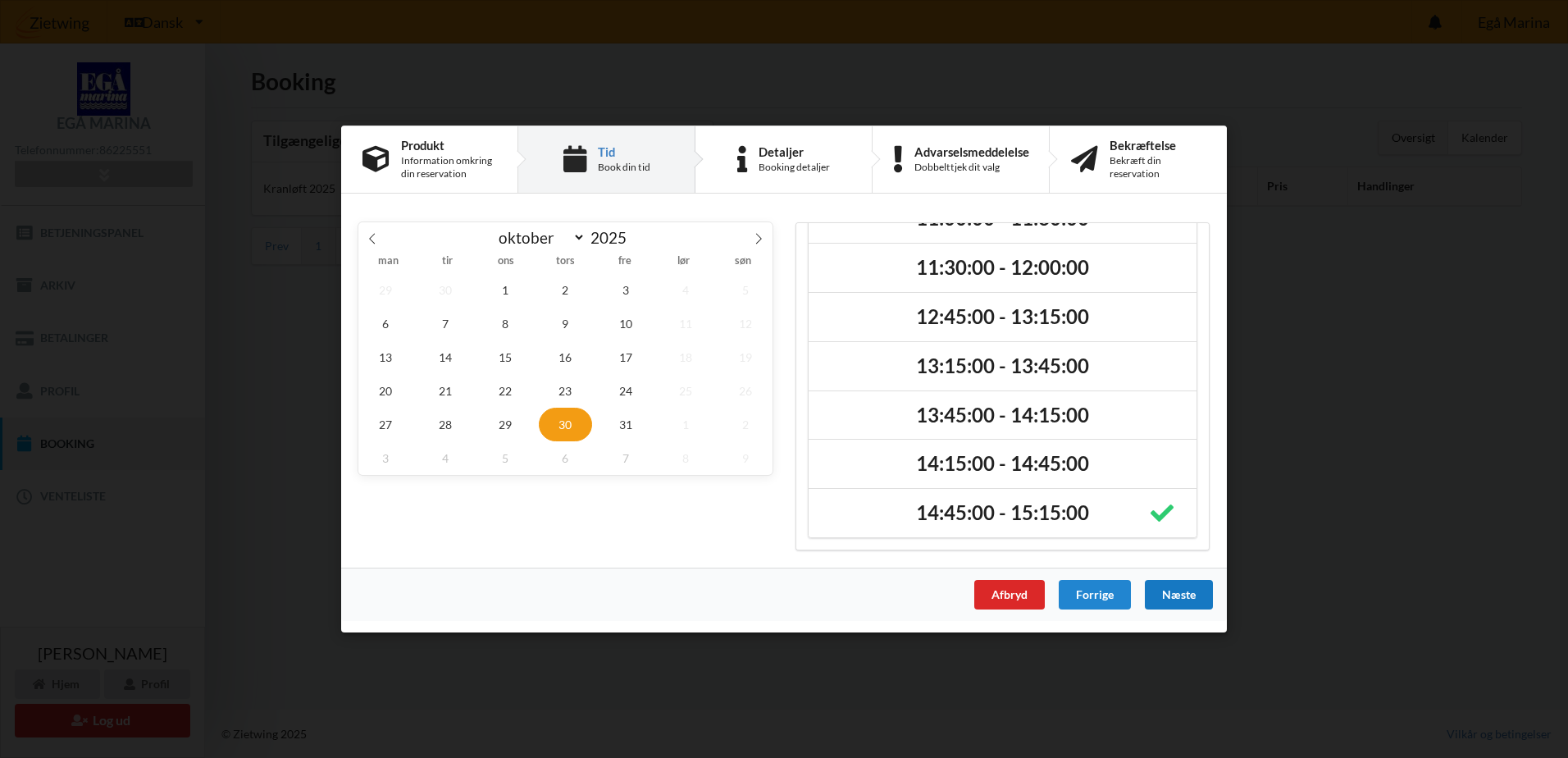
click at [1187, 594] on div "Næste" at bounding box center [1179, 595] width 68 height 30
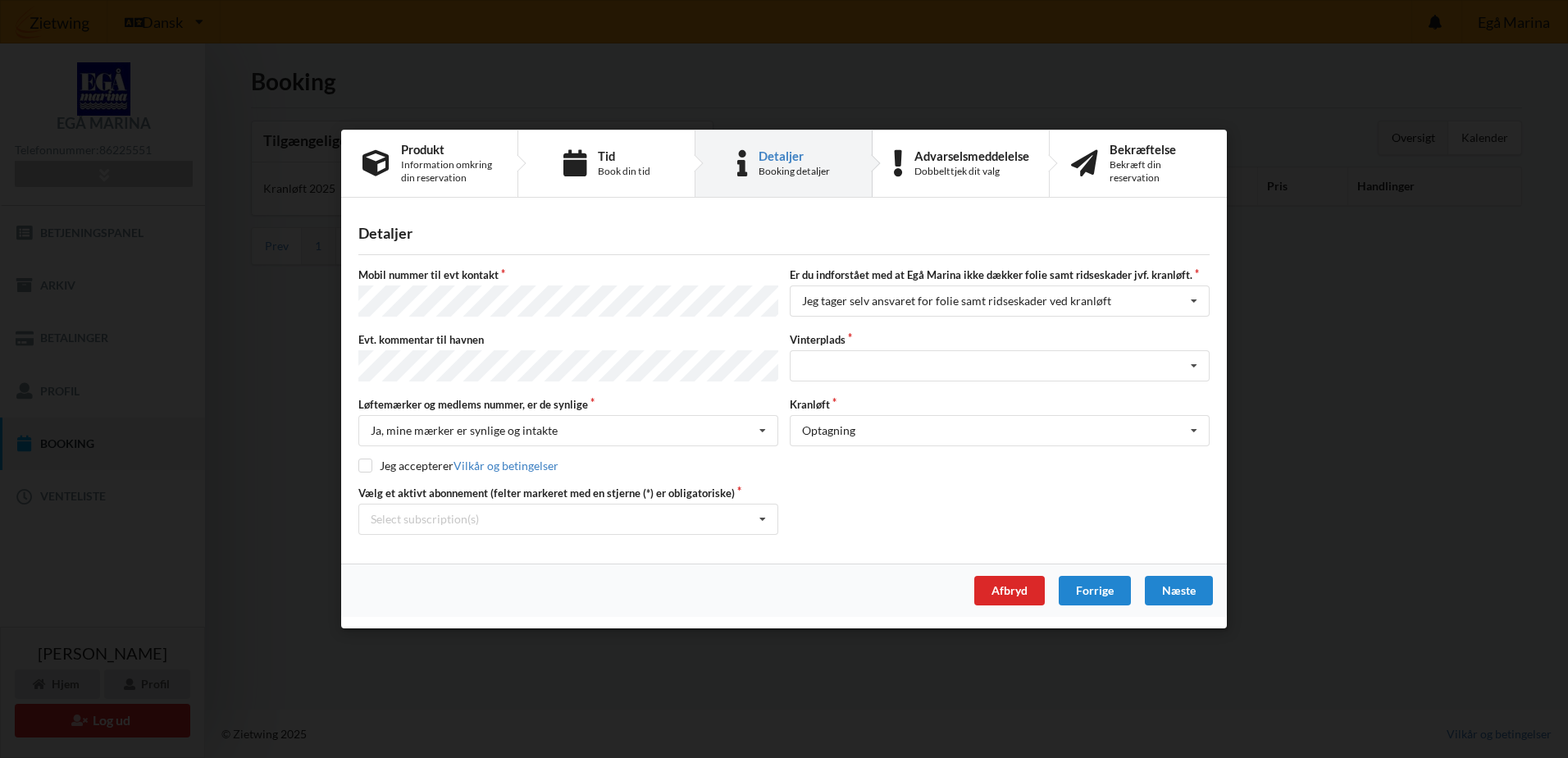
click at [364, 453] on div "Mobil nummer til evt kontakt Er du indforstået med at Egå Marina ikke dækker fo…" at bounding box center [784, 401] width 852 height 267
click at [364, 471] on div "Mobil nummer til evt kontakt Er du indforstået med at Egå Marina ikke dækker fo…" at bounding box center [784, 401] width 852 height 267
click at [363, 462] on input "checkbox" at bounding box center [365, 465] width 14 height 14
checkbox input "true"
click at [836, 363] on div "Landplads nr. 1 Landplads nr. 2 Landplads nr.3 Landplads nr. 4 Landplads nr. 5 …" at bounding box center [999, 366] width 420 height 31
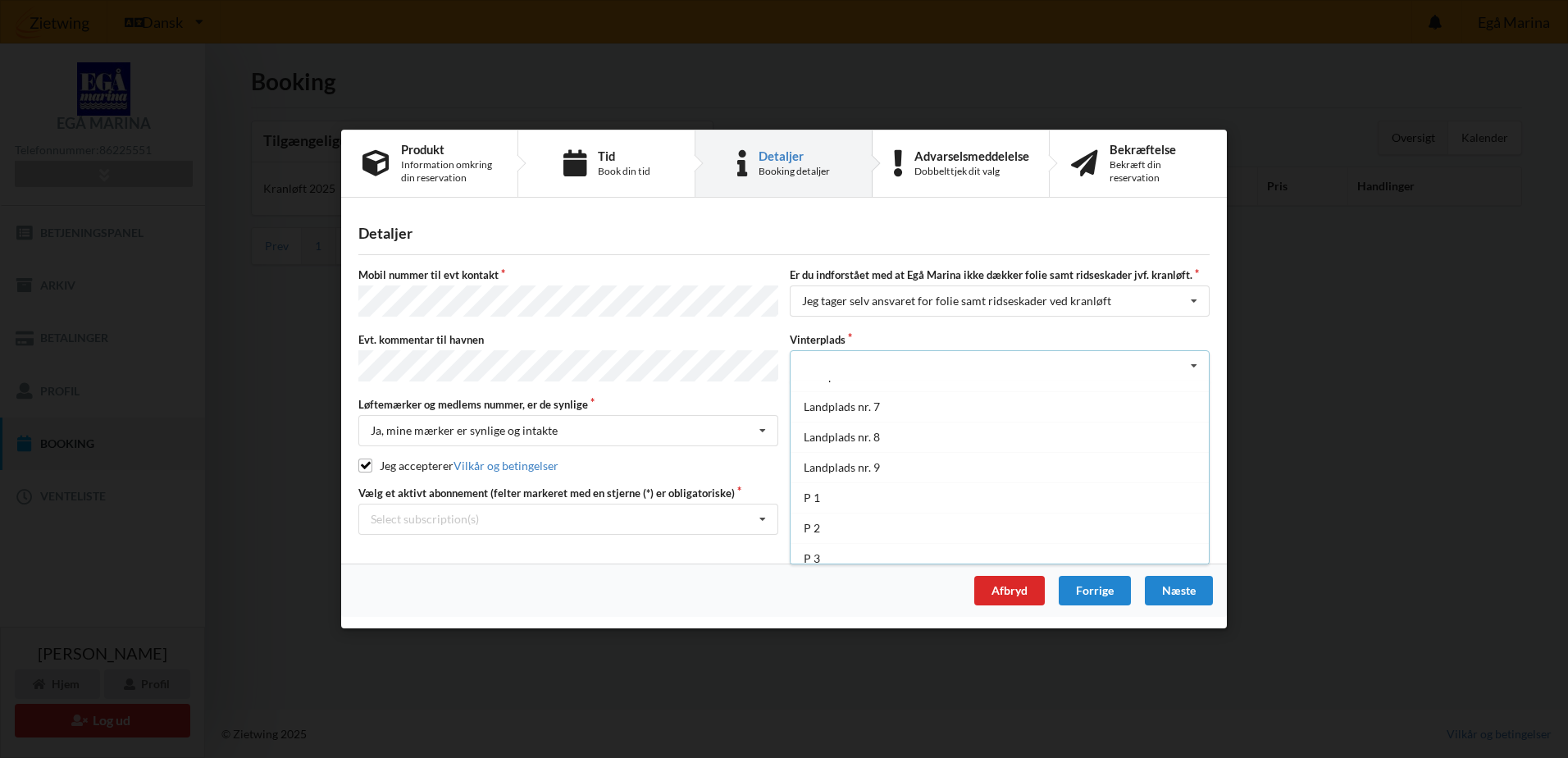
scroll to position [181, 0]
click at [857, 450] on div "Landplads nr. 9" at bounding box center [999, 457] width 418 height 31
click at [1192, 590] on div "Næste" at bounding box center [1179, 591] width 68 height 30
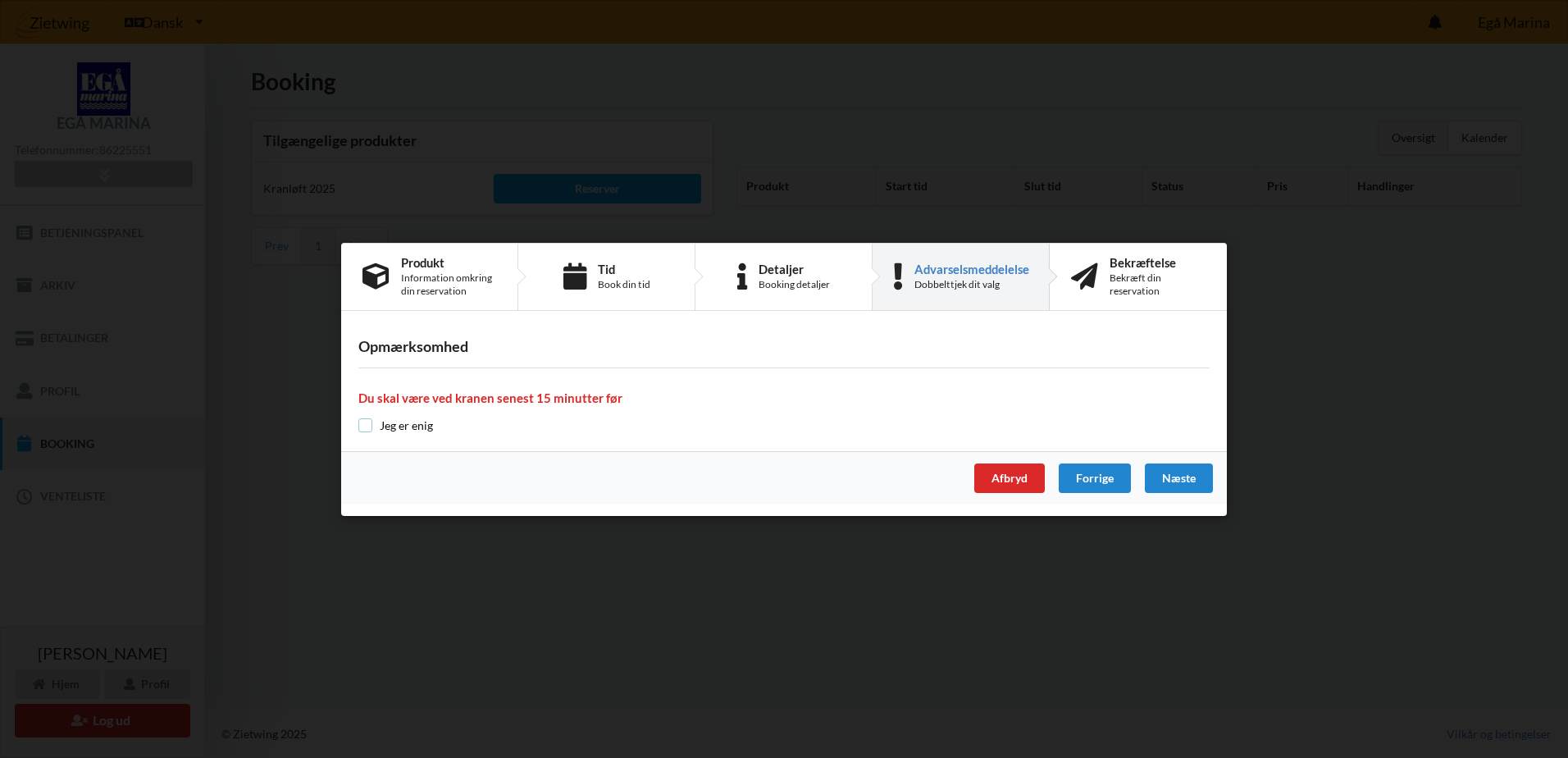
click at [363, 422] on input "checkbox" at bounding box center [365, 425] width 14 height 14
checkbox input "true"
click at [1172, 483] on div "Næste" at bounding box center [1179, 478] width 68 height 30
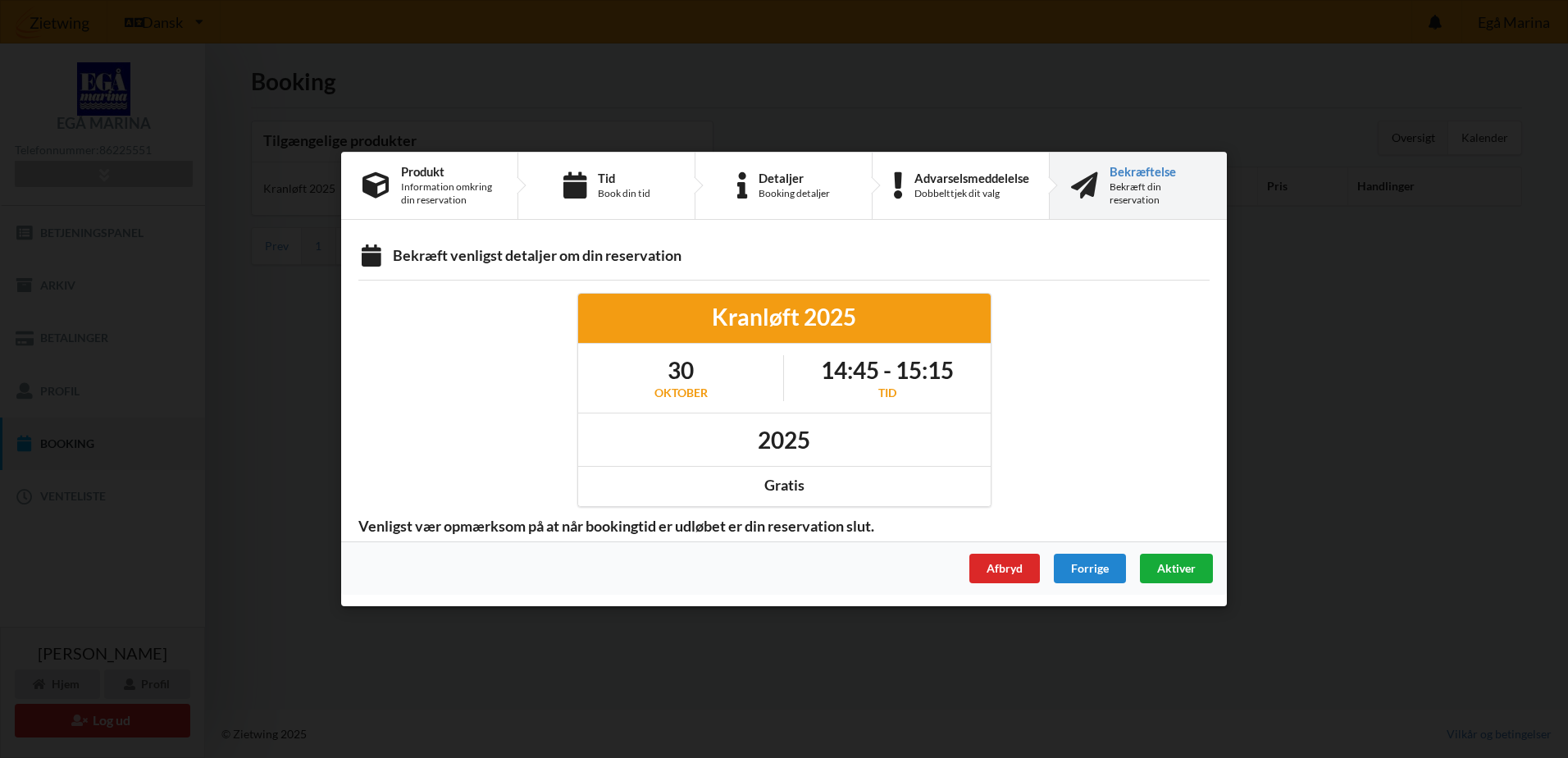
click at [1180, 567] on span "Aktiver" at bounding box center [1176, 567] width 39 height 14
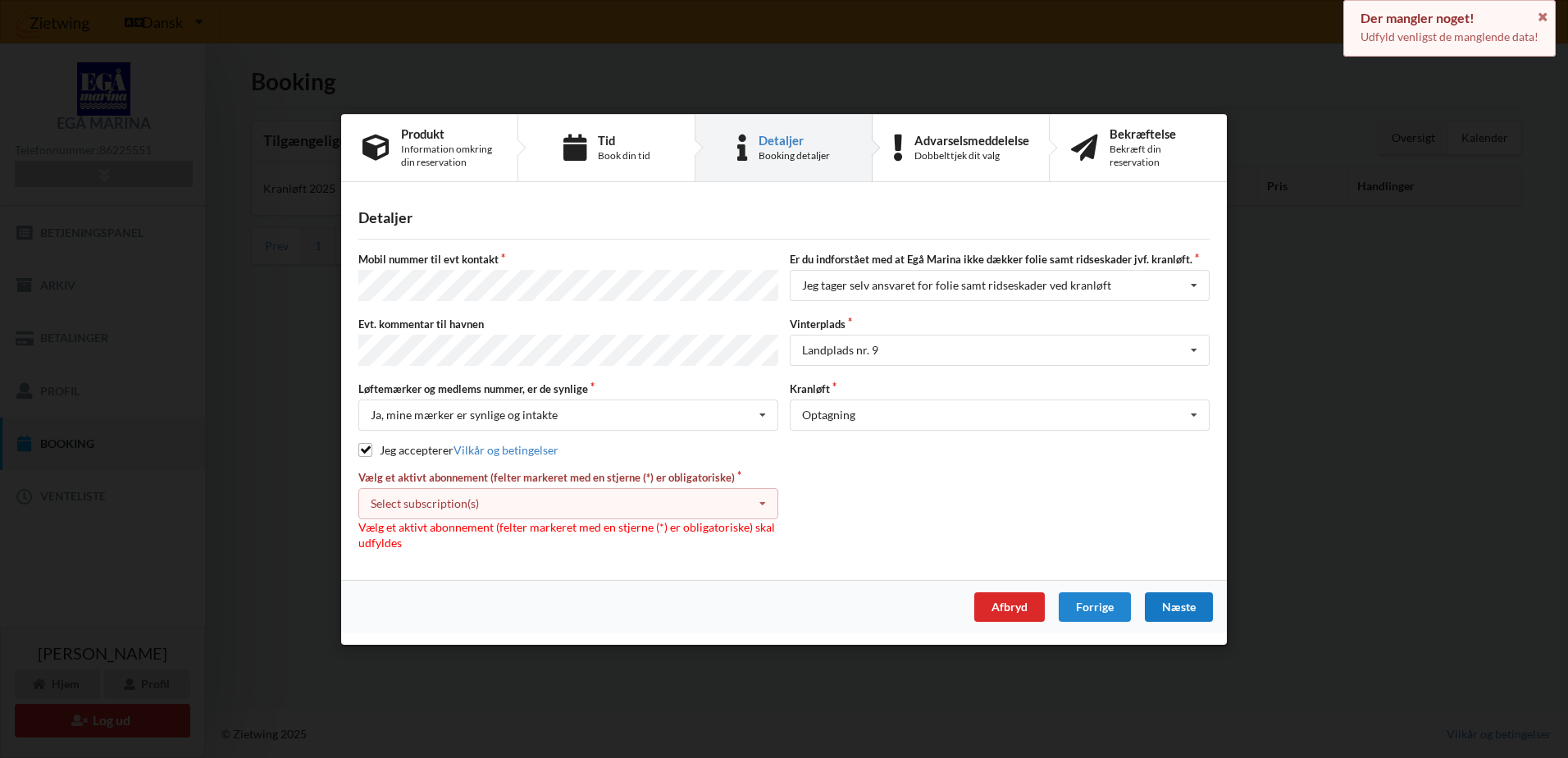
click at [652, 501] on div "Select subscription(s) Grejrum 25 - Kat. A * Ejer 6-14 C * 3 tons stativ - uden…" at bounding box center [568, 503] width 420 height 31
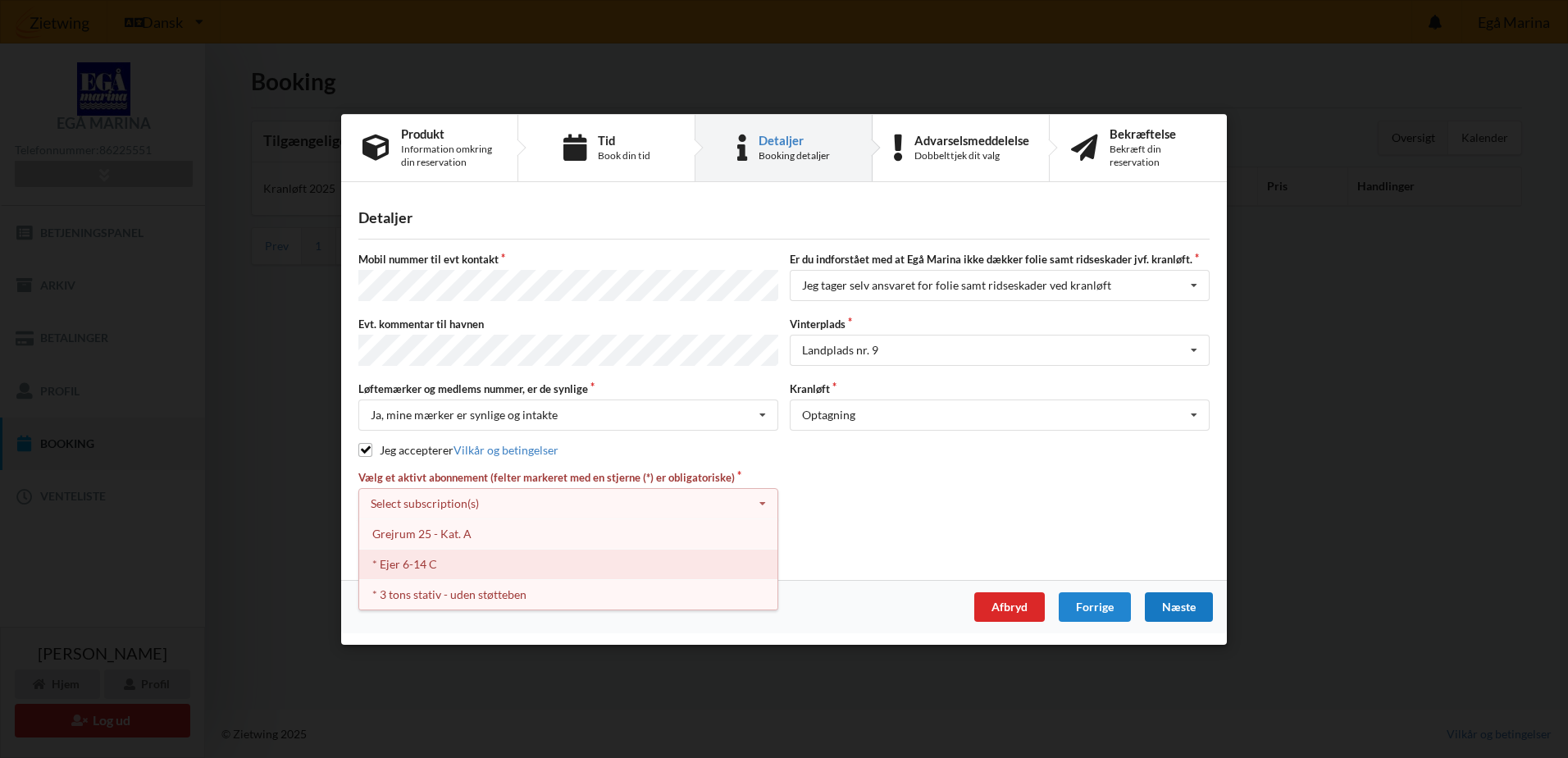
click at [519, 558] on div "* Ejer 6-14 C" at bounding box center [568, 563] width 418 height 31
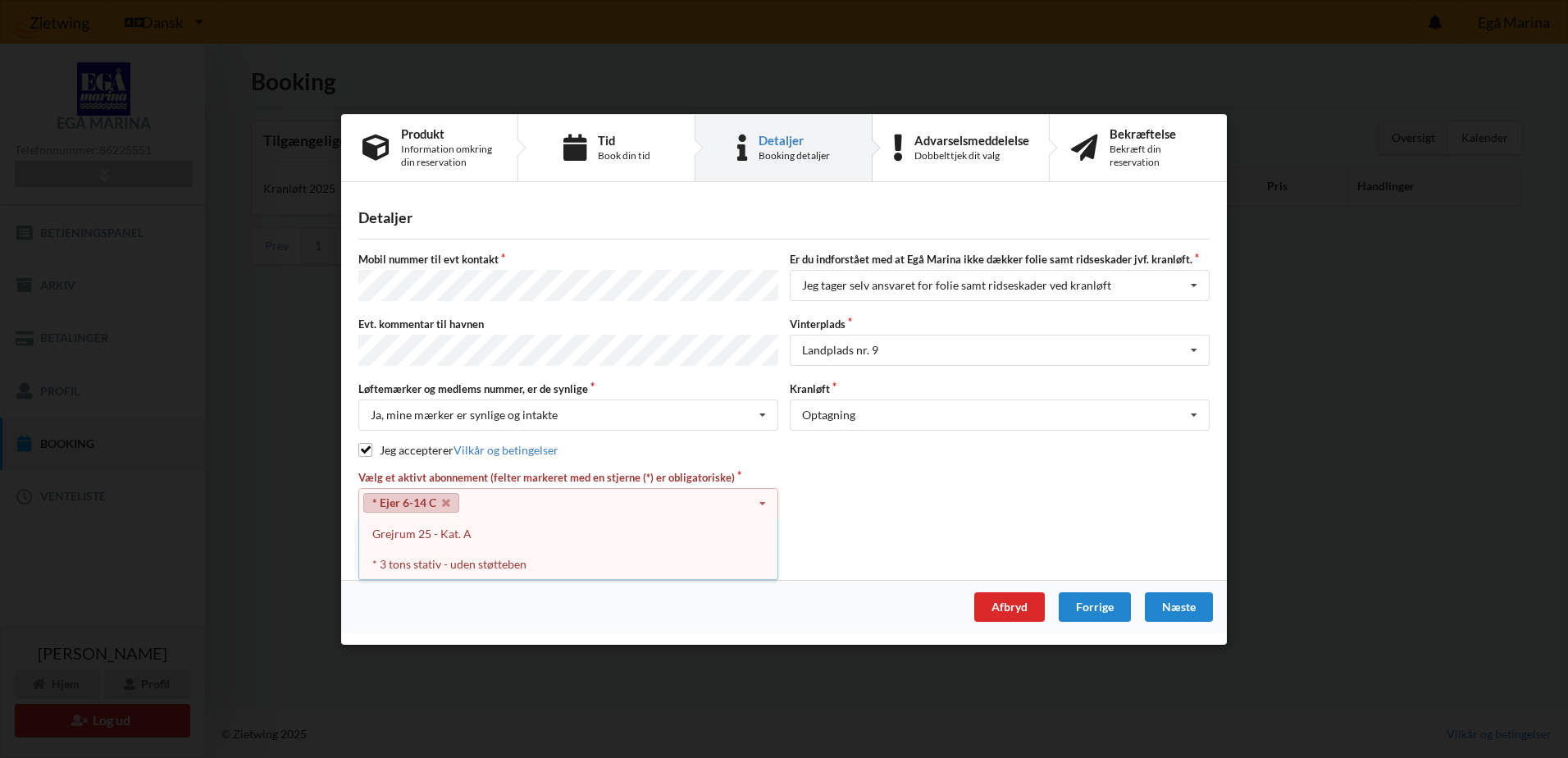
click at [1168, 603] on div "Næste" at bounding box center [1179, 607] width 68 height 30
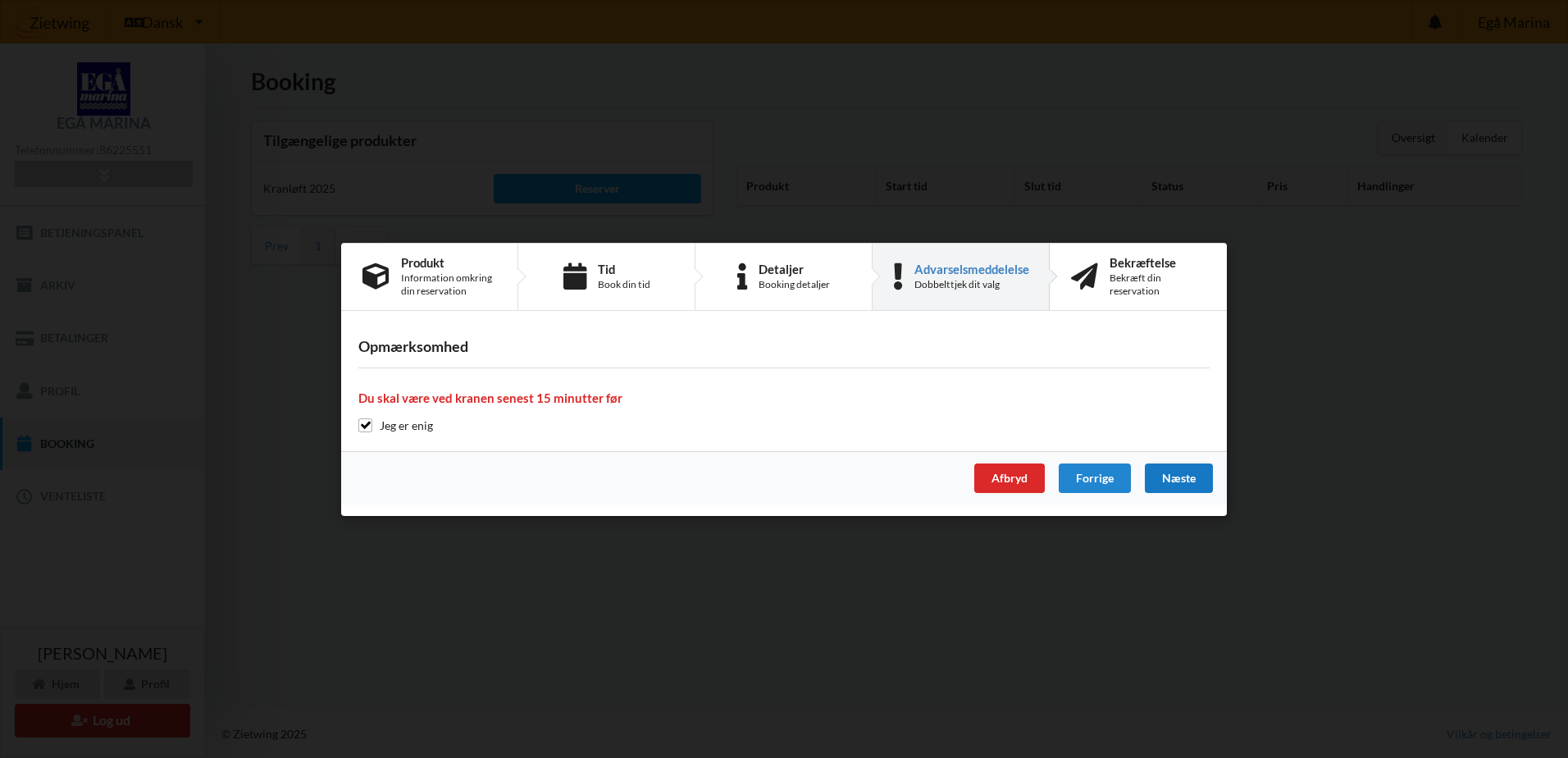
click at [1193, 478] on div "Næste" at bounding box center [1179, 478] width 68 height 30
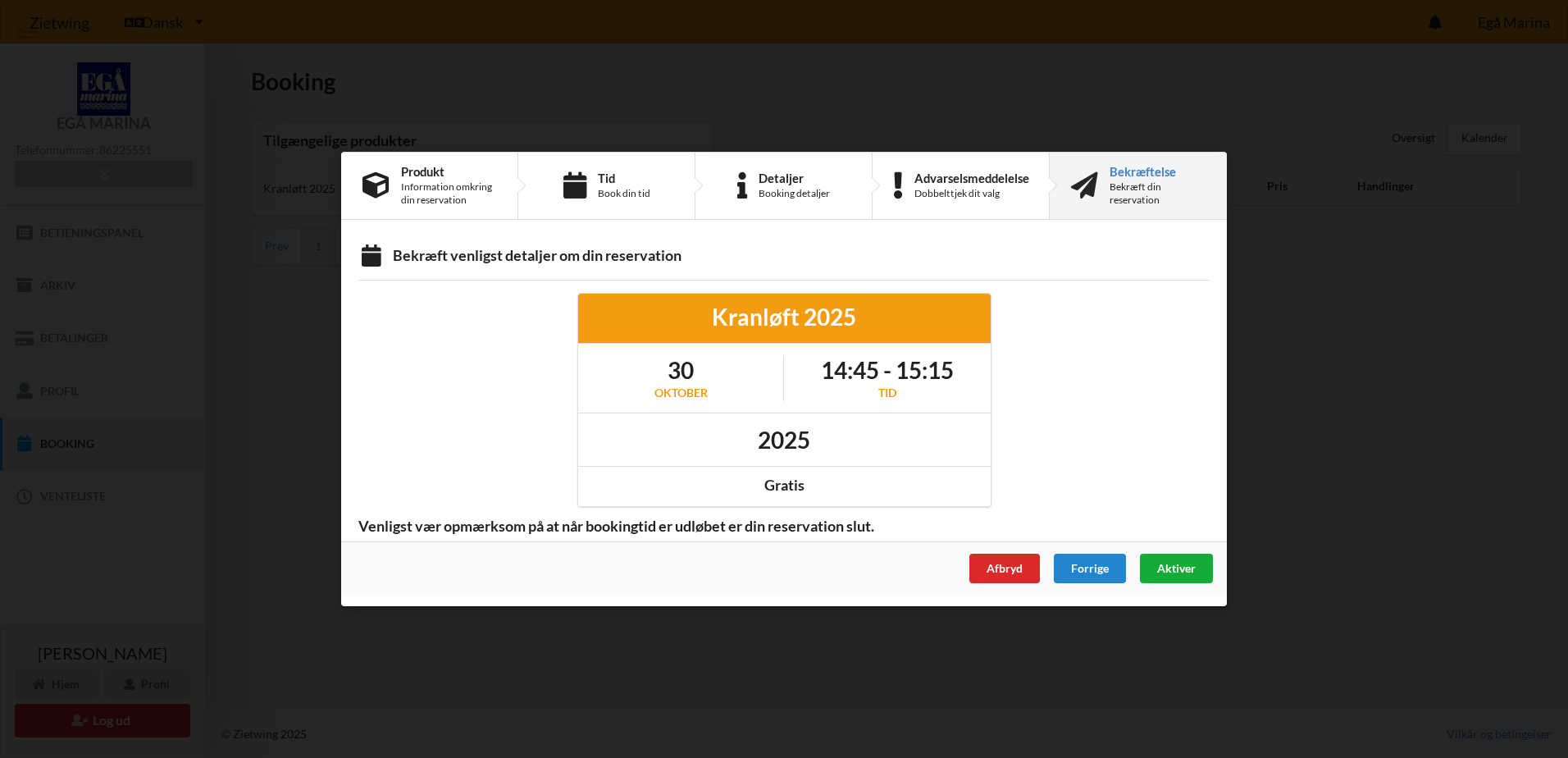
click at [1185, 569] on span "Aktiver" at bounding box center [1176, 567] width 39 height 14
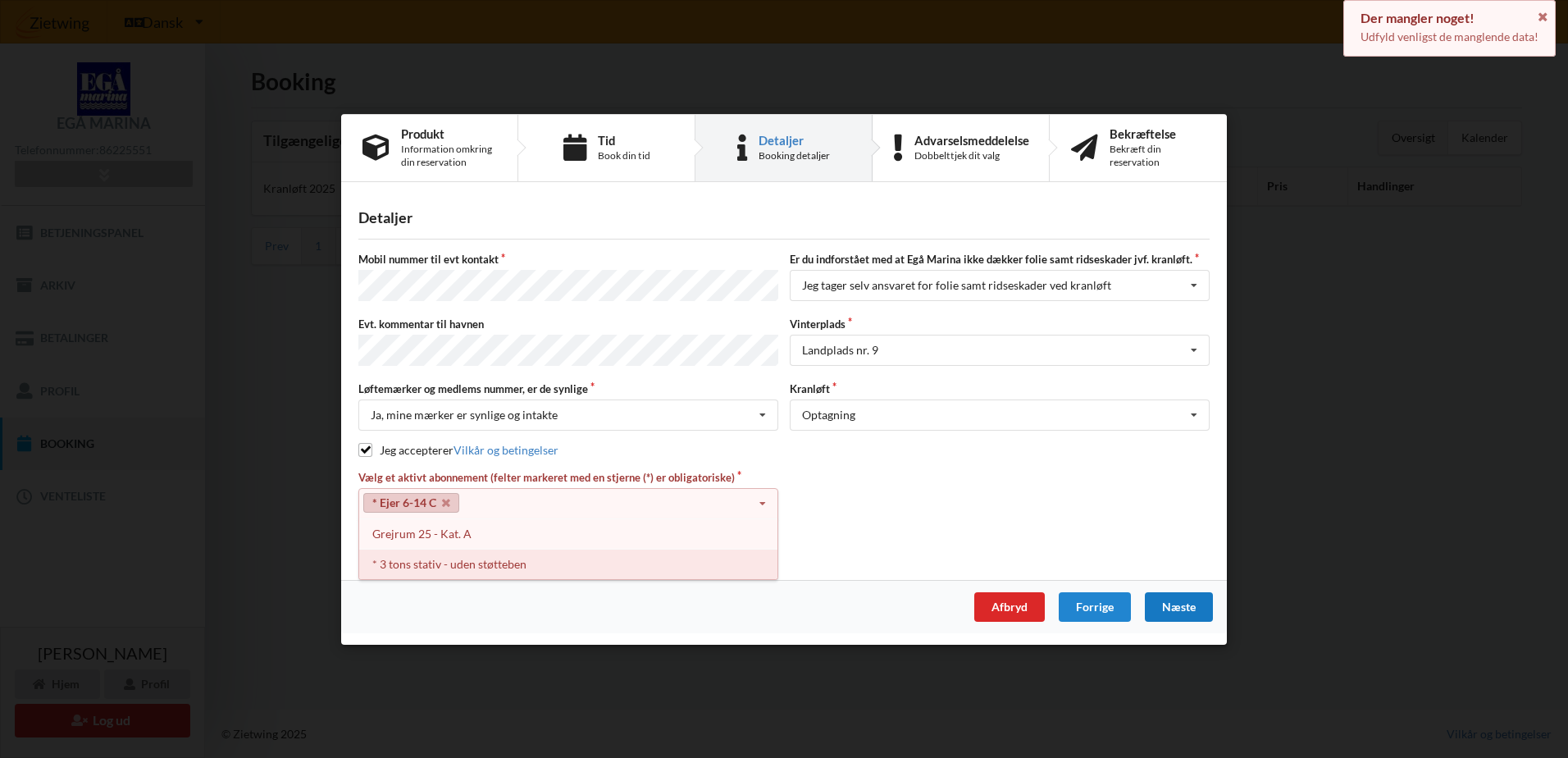
click at [533, 560] on div "* 3 tons stativ - uden støtteben" at bounding box center [568, 563] width 418 height 31
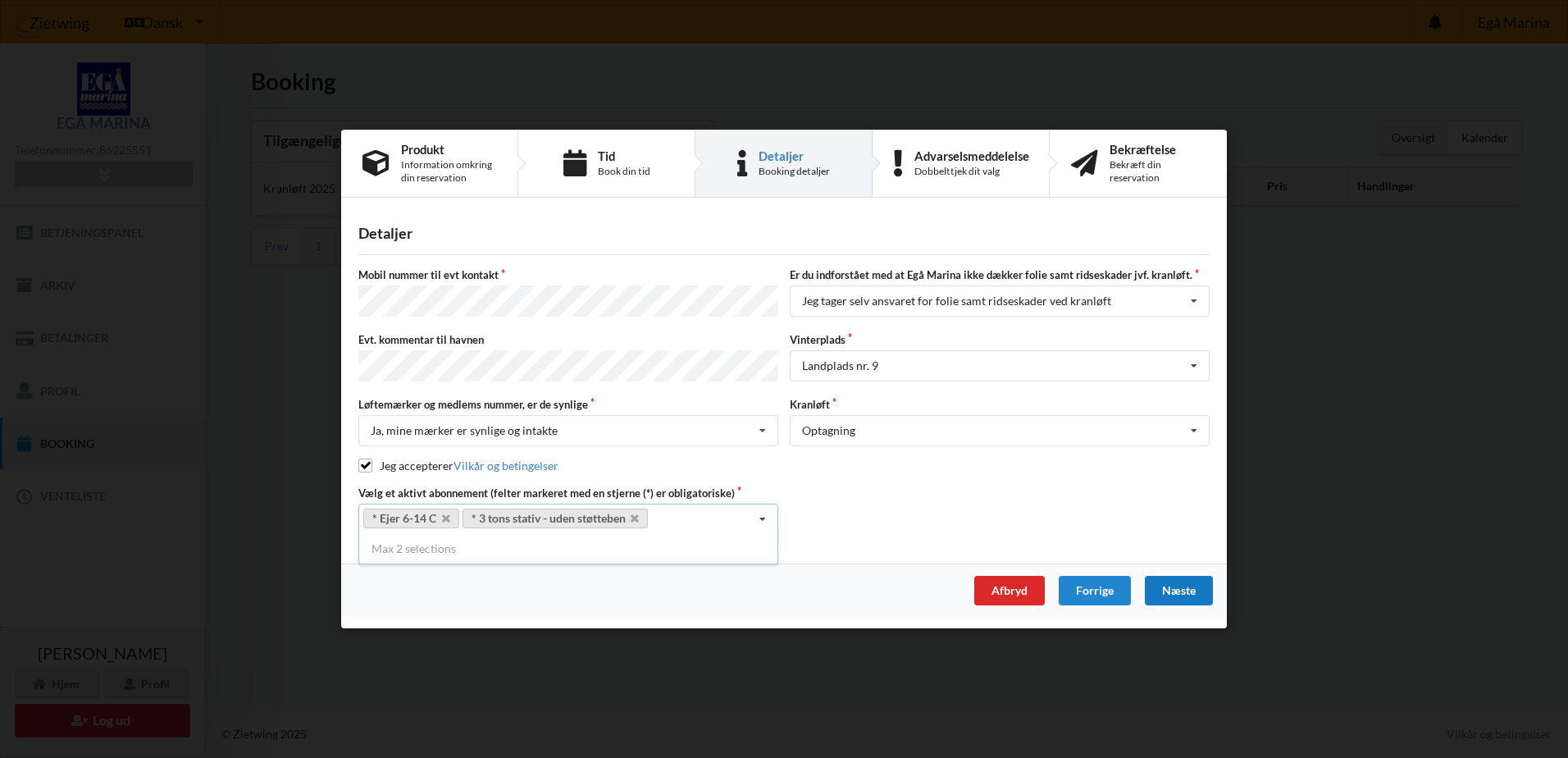
click at [1190, 591] on div "Næste" at bounding box center [1179, 591] width 68 height 30
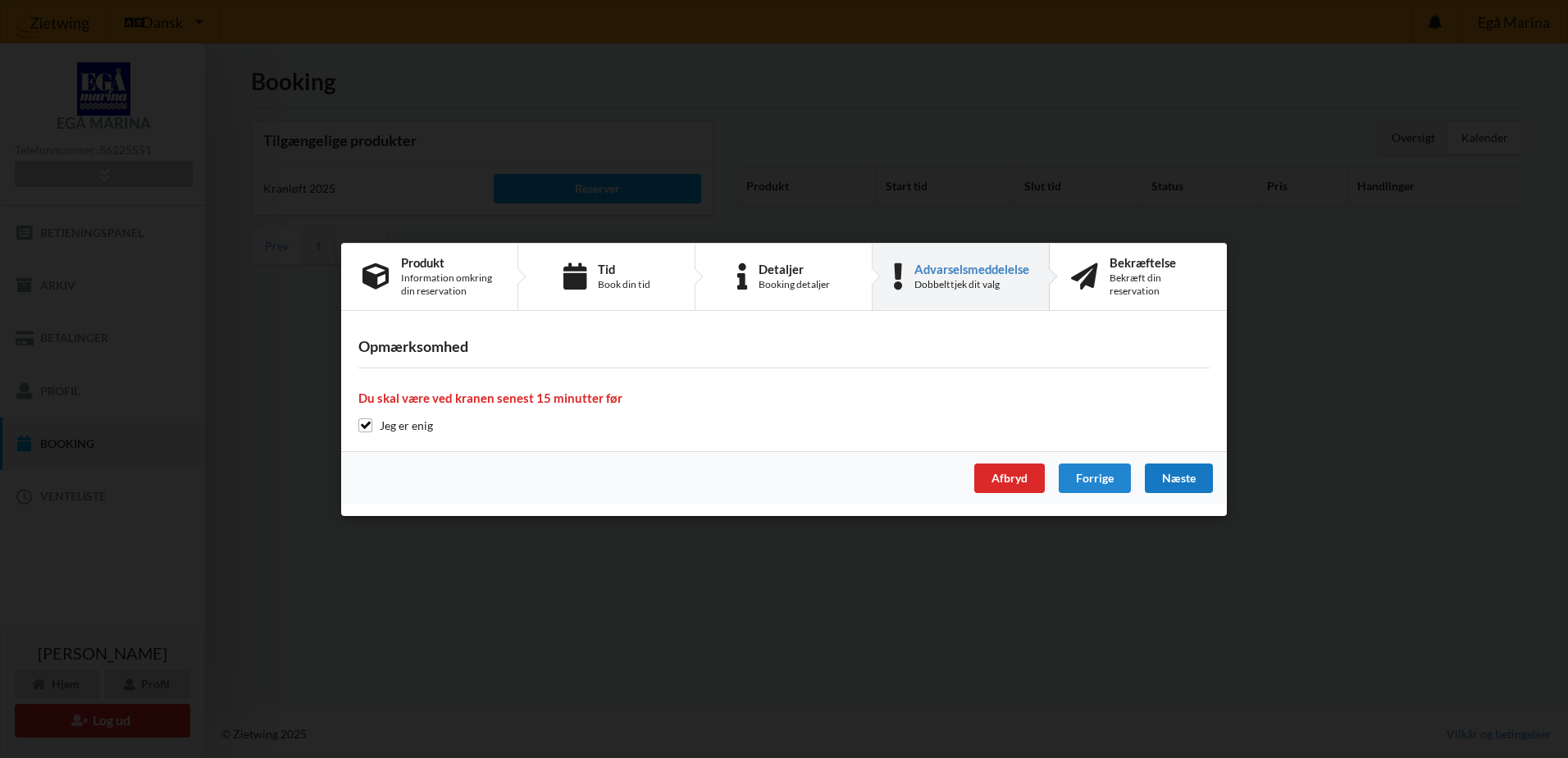
click at [1186, 468] on div "Næste" at bounding box center [1179, 478] width 68 height 30
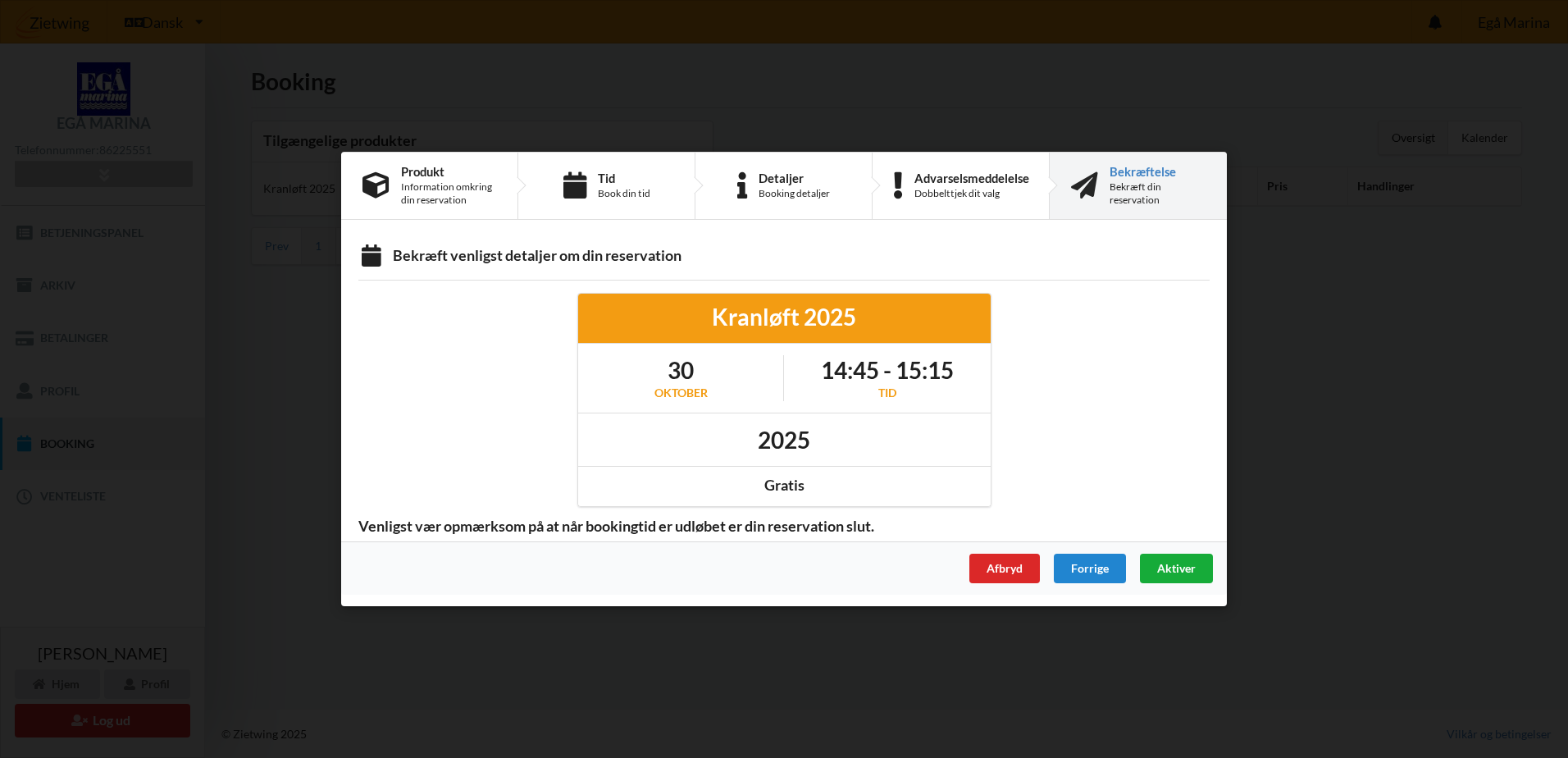
click at [1185, 567] on span "Aktiver" at bounding box center [1176, 567] width 39 height 14
